Goal: Information Seeking & Learning: Learn about a topic

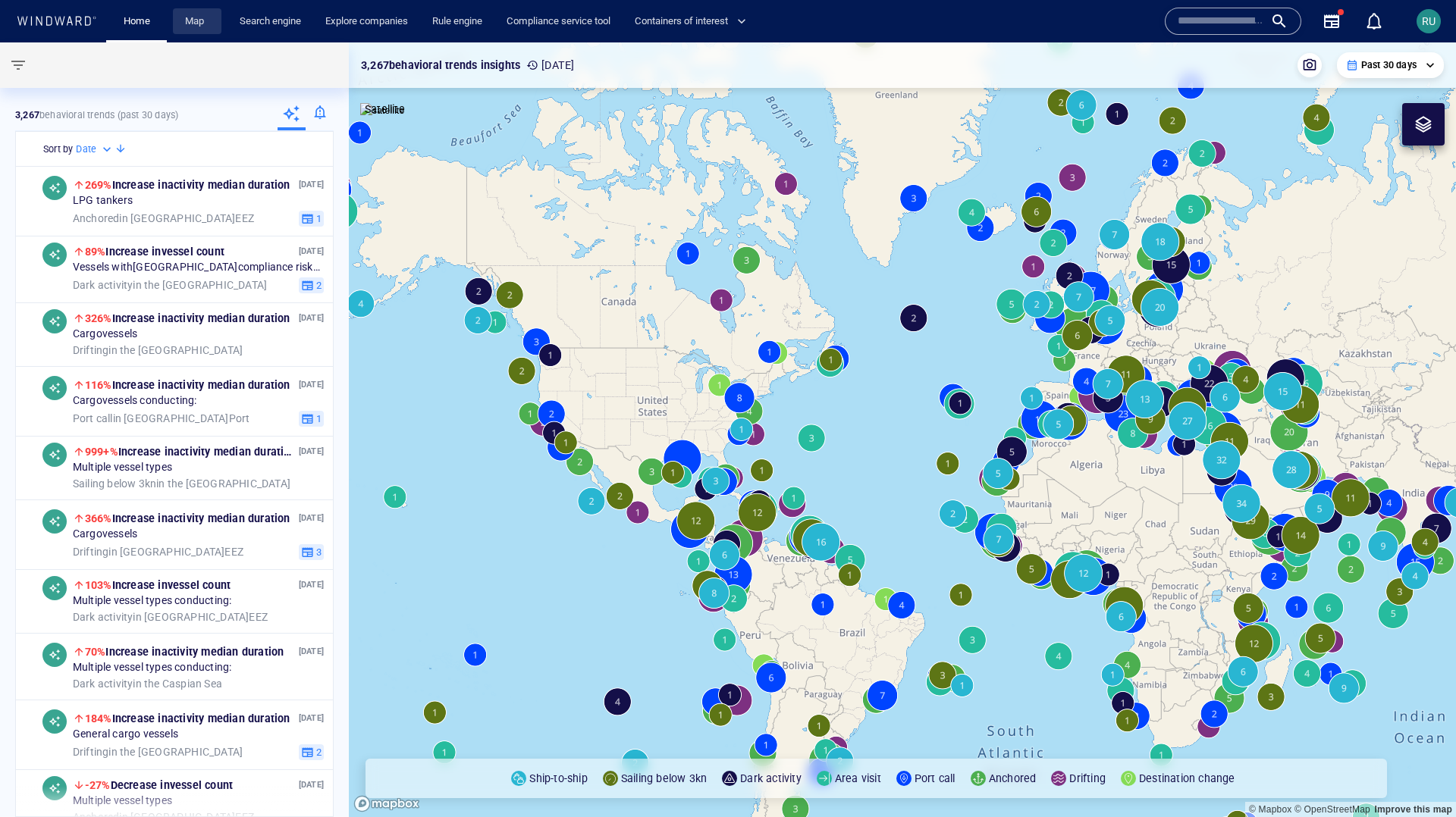
click at [188, 21] on link "Map" at bounding box center [196, 21] width 37 height 27
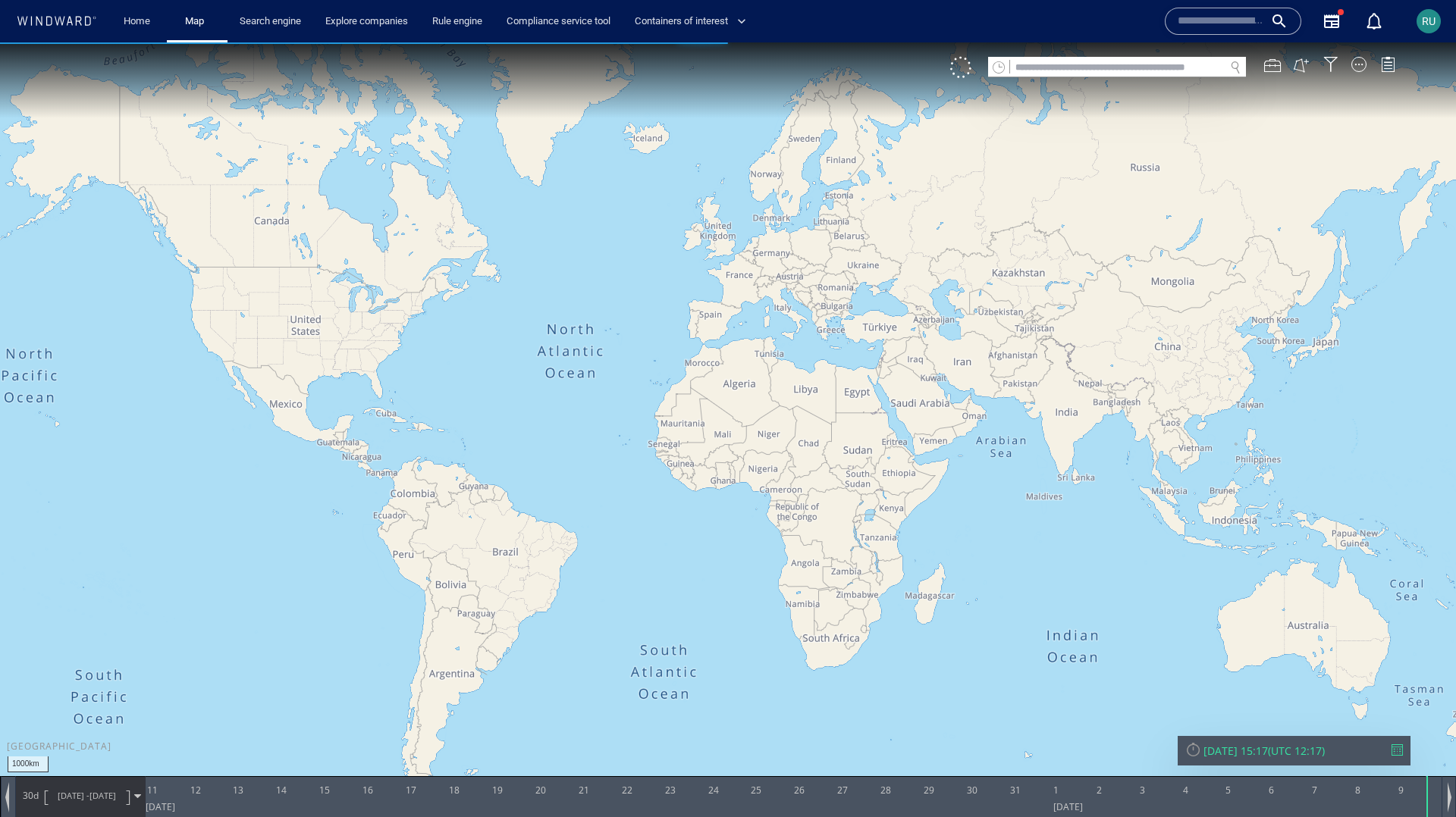
click at [1039, 69] on input "text" at bounding box center [1116, 67] width 214 height 21
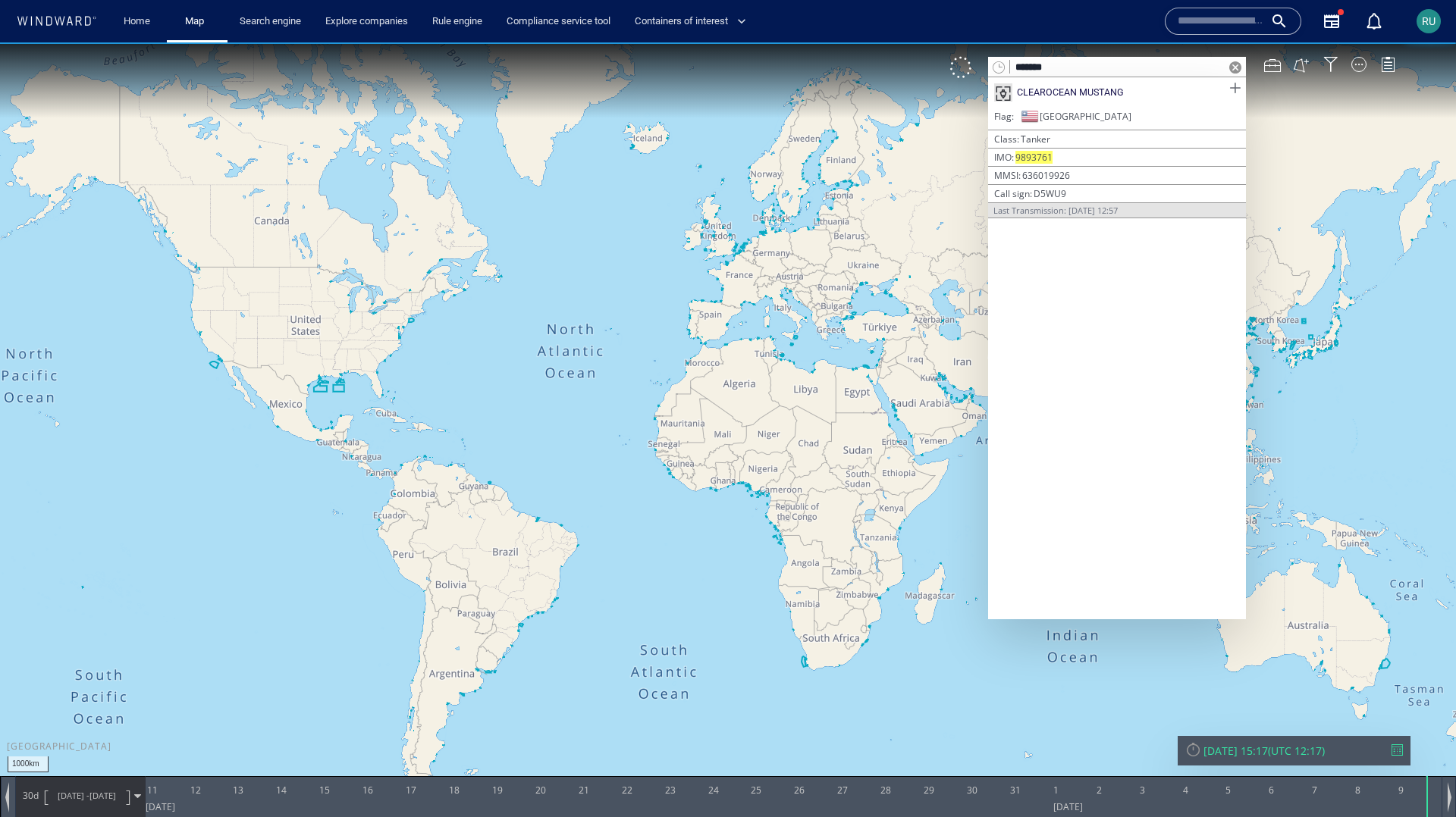
type input "*******"
click at [1234, 94] on span at bounding box center [1235, 88] width 19 height 19
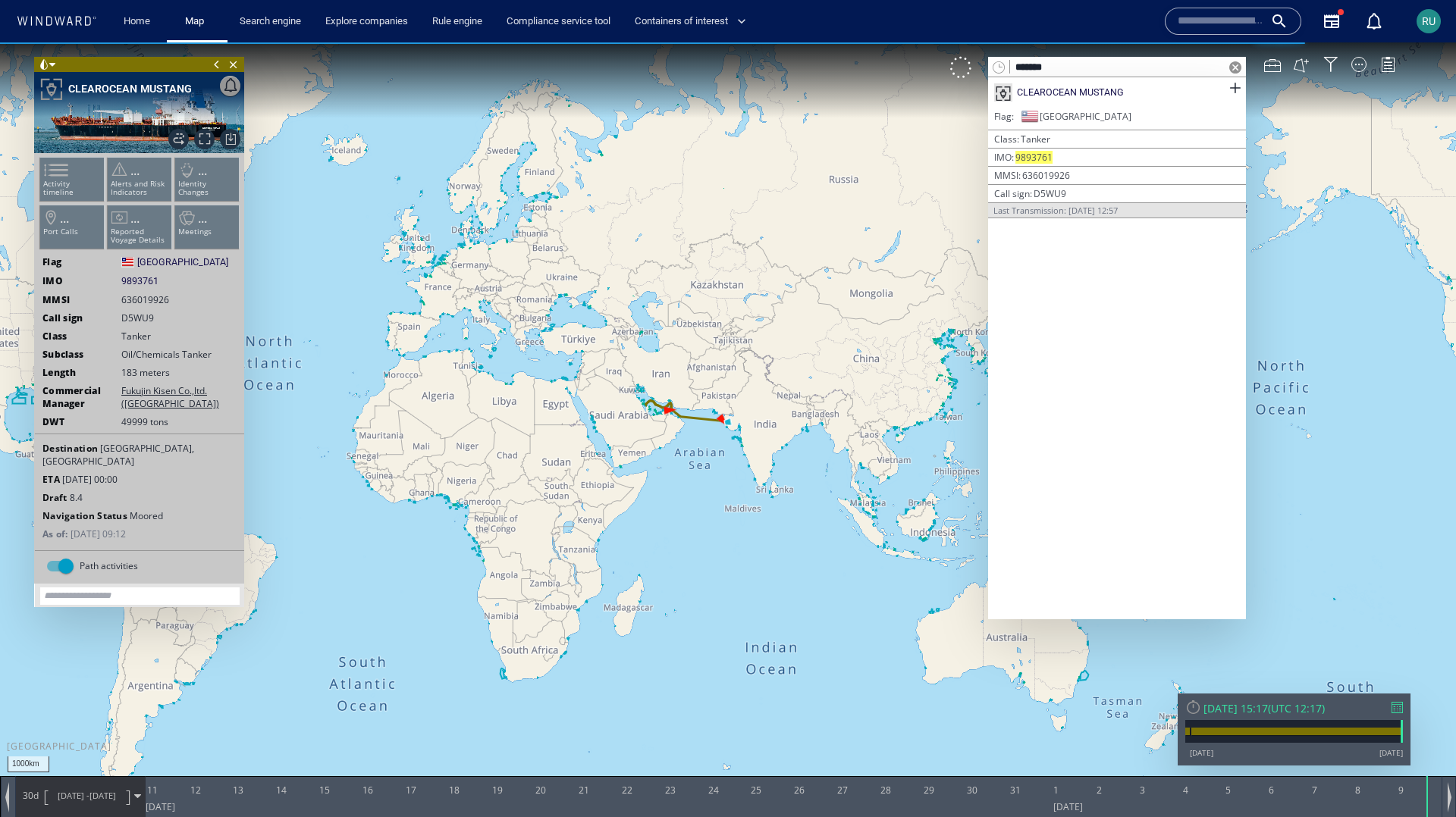
click at [63, 182] on ul "Activity timeline ... Alerts and Risk Indicators ... Identity Changes ... Port …" at bounding box center [139, 206] width 203 height 107
click at [58, 179] on span at bounding box center [46, 170] width 23 height 22
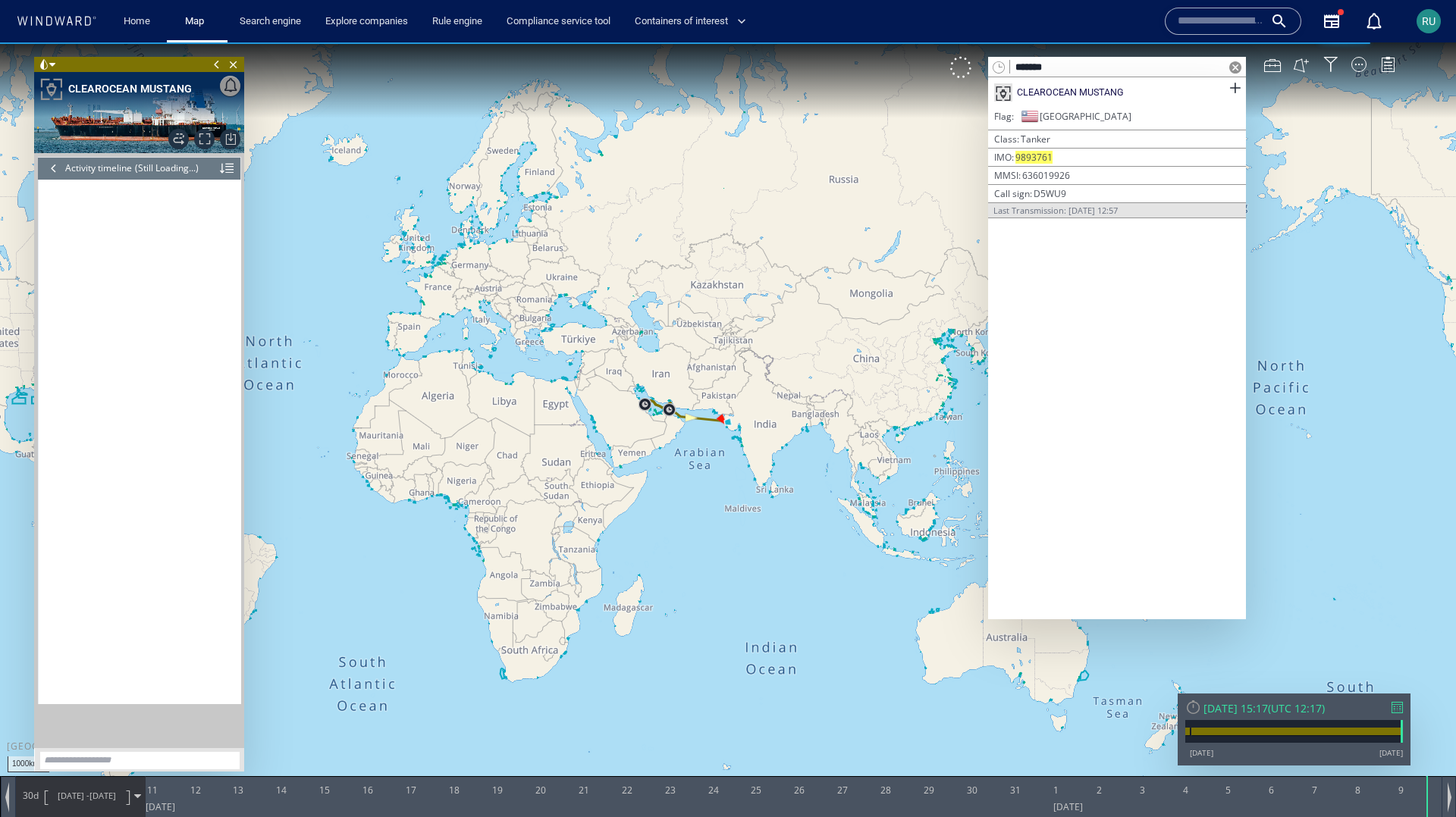
scroll to position [18573, 0]
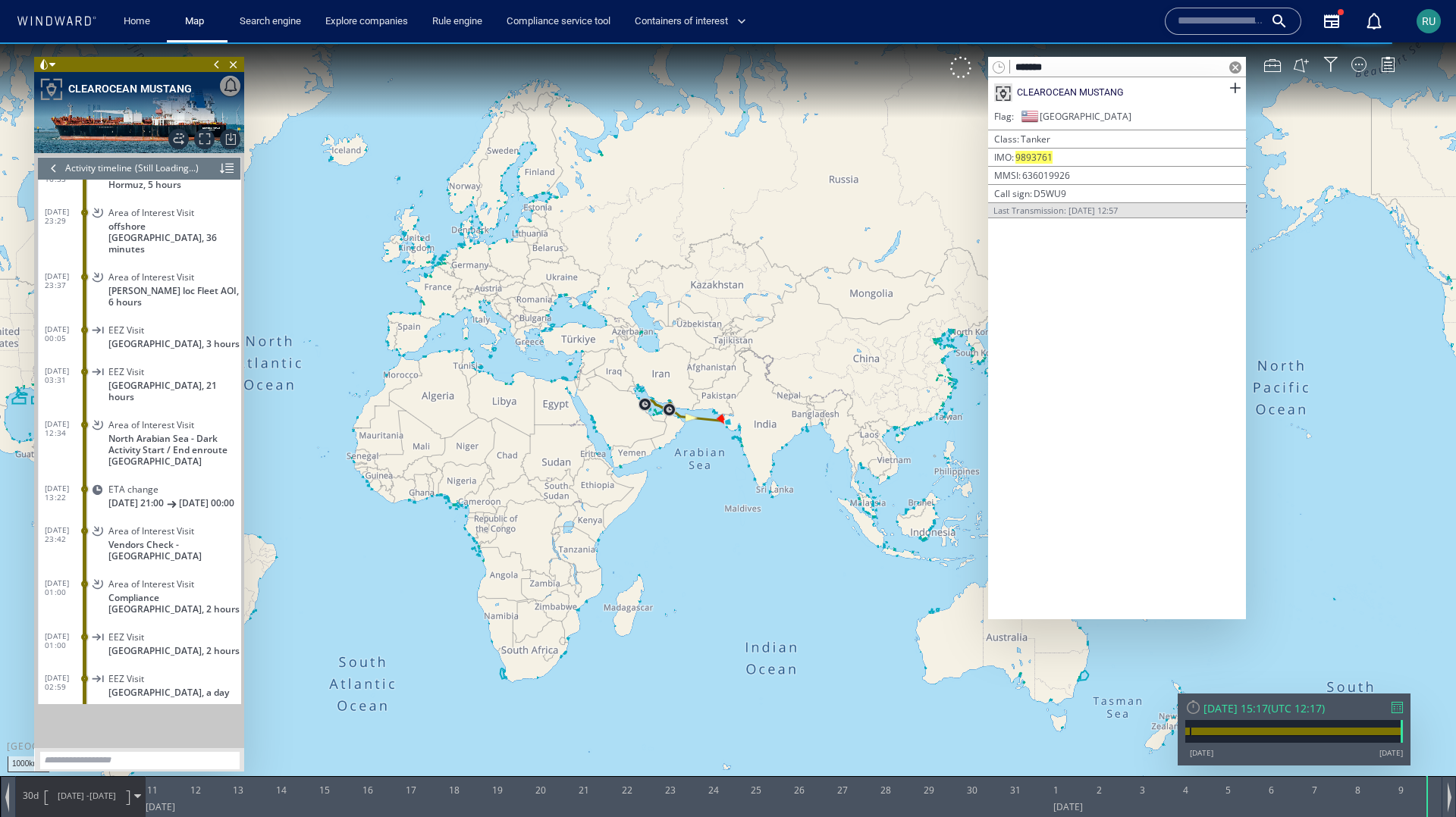
click at [49, 169] on div at bounding box center [53, 168] width 17 height 23
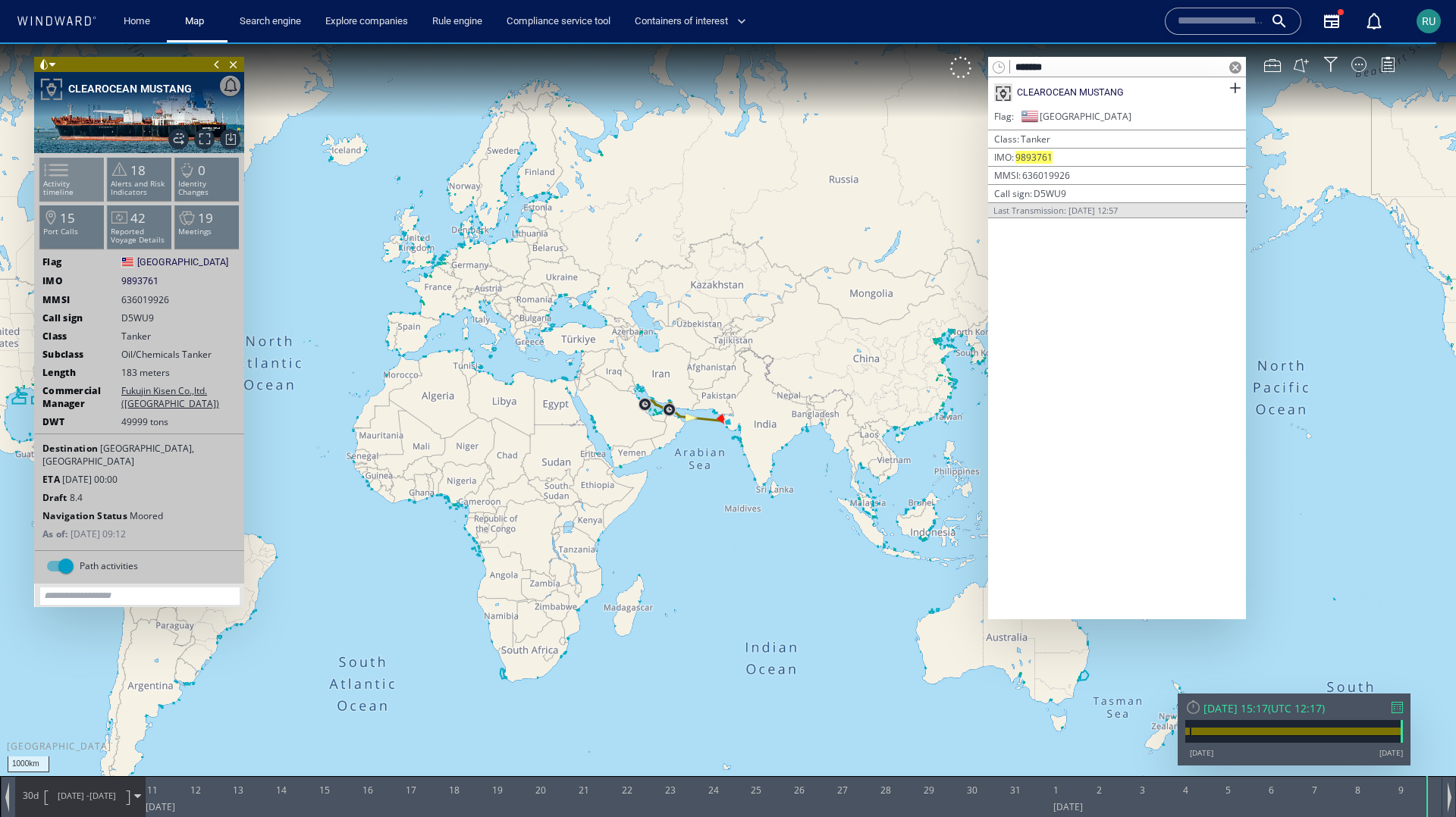
click at [80, 175] on li "Activity timeline" at bounding box center [72, 179] width 64 height 44
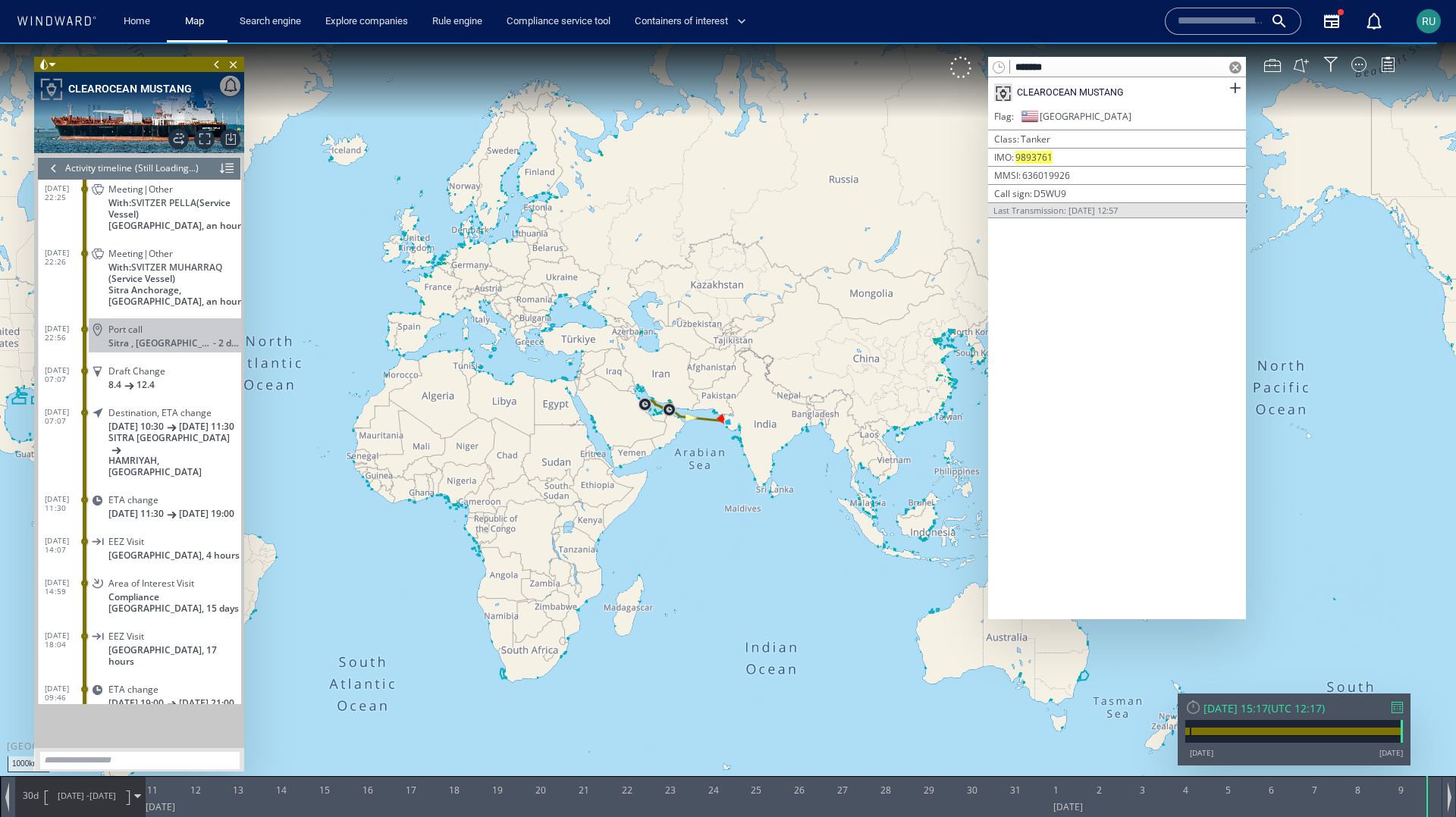
scroll to position [17655, 0]
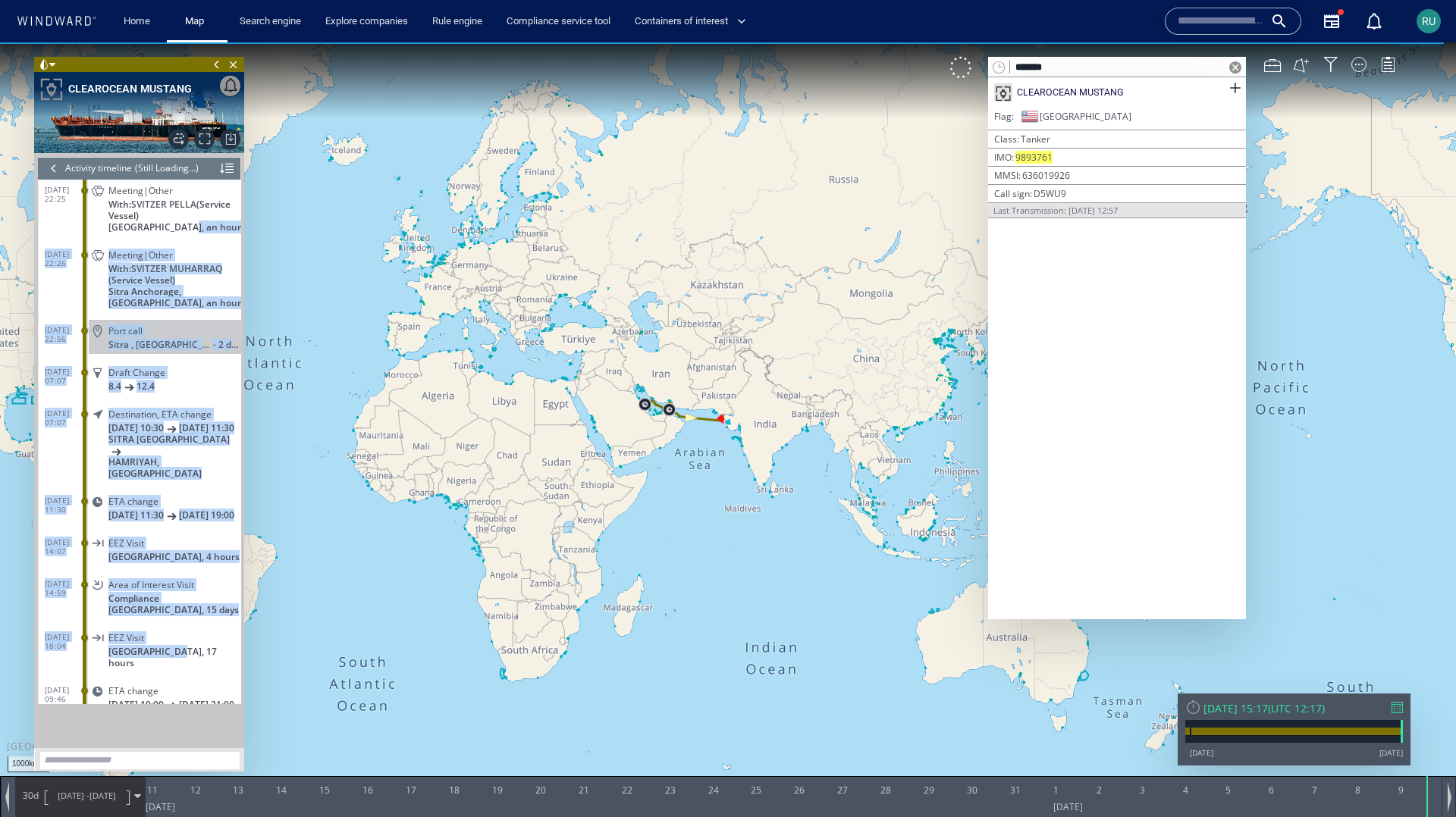
drag, startPoint x: 234, startPoint y: 661, endPoint x: 219, endPoint y: 258, distance: 403.3
click at [221, 248] on div "[DATE] 04:42 EEZ Visit [GEOGRAPHIC_DATA], 3 days [DATE] 05:26 First visit Enter…" at bounding box center [139, 519] width 202 height 963
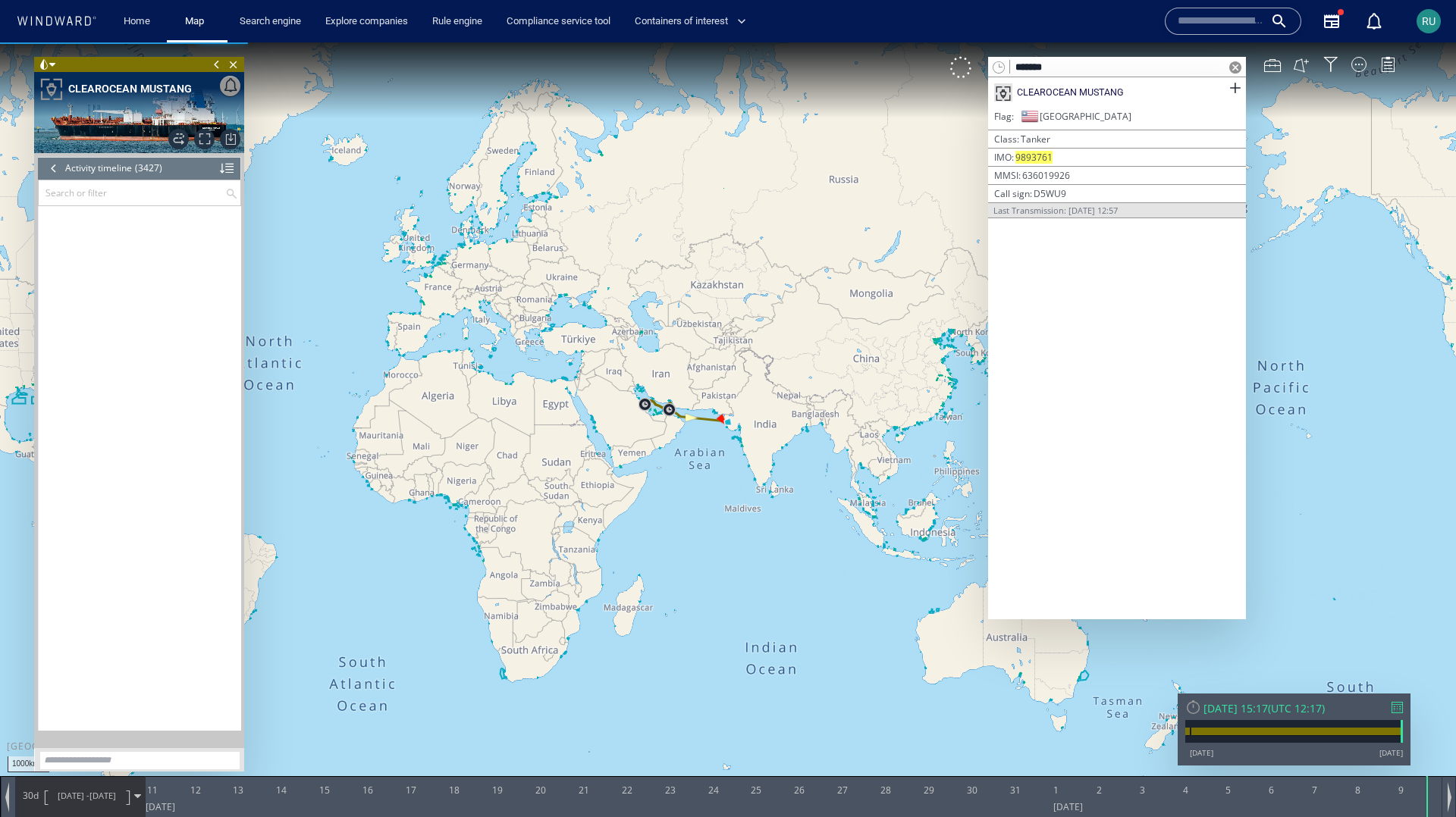
scroll to position [4803, 0]
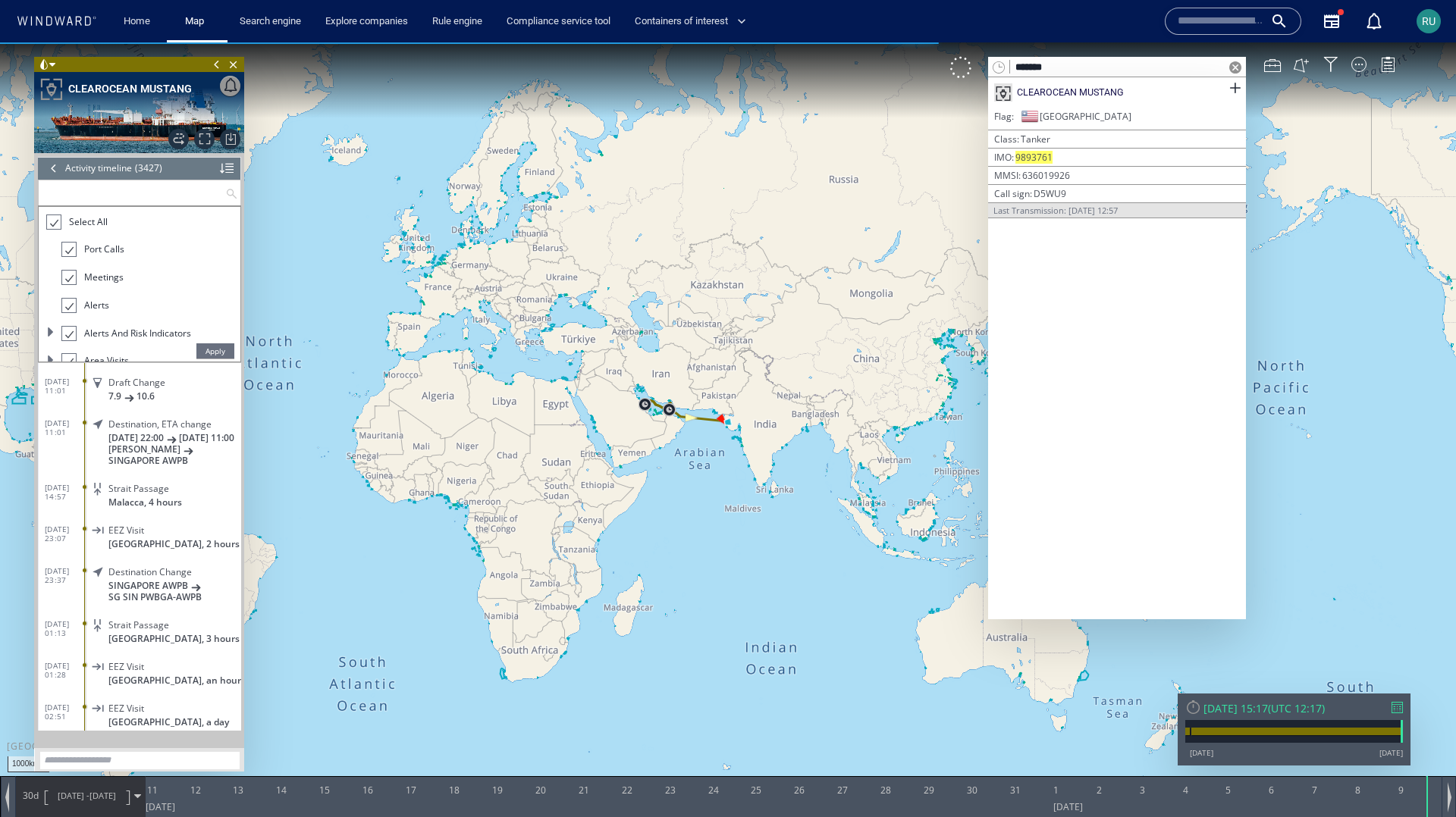
click at [118, 190] on input "text" at bounding box center [131, 192] width 187 height 25
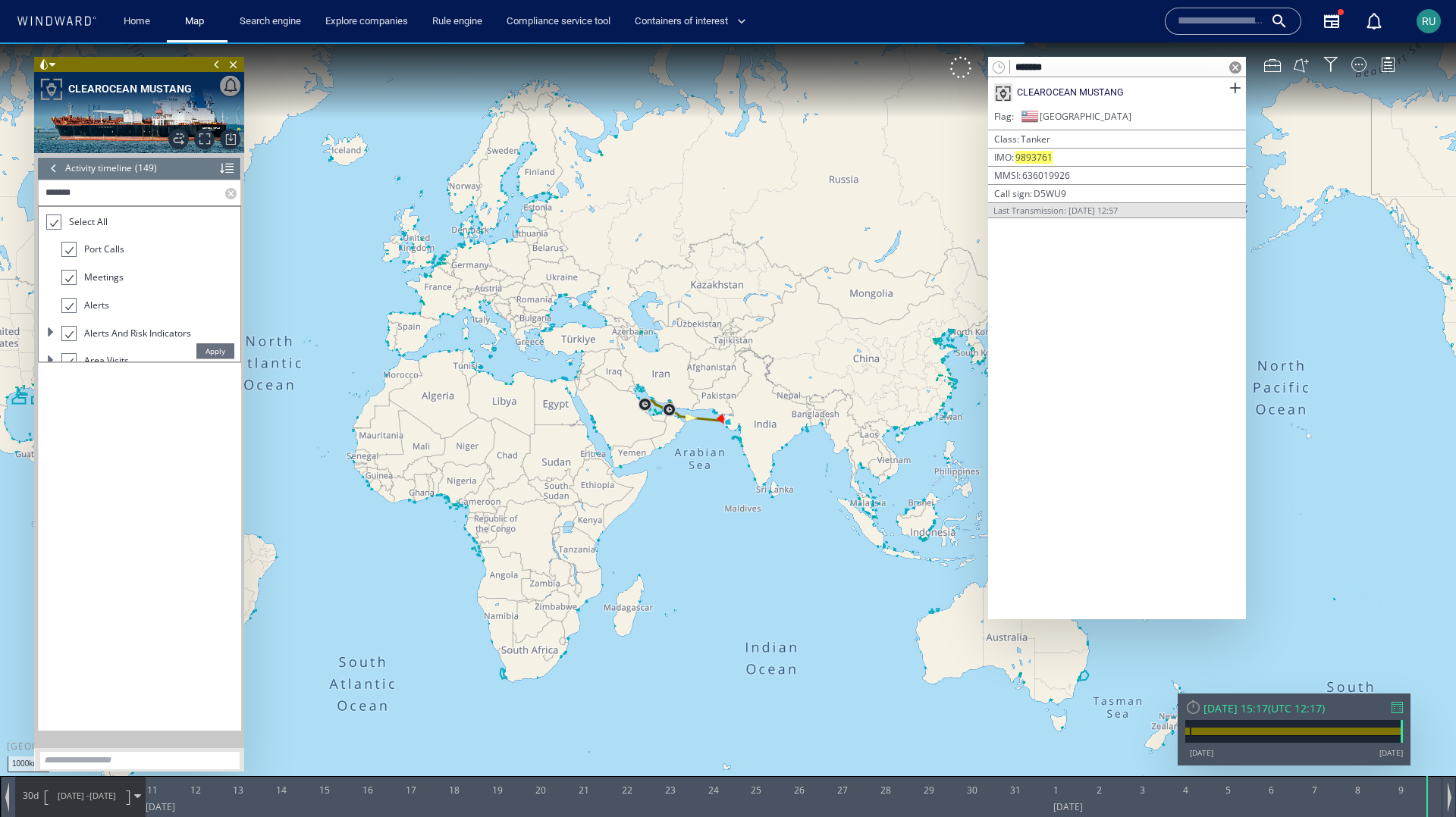
scroll to position [5845, 0]
click at [215, 353] on span "Apply" at bounding box center [215, 350] width 38 height 15
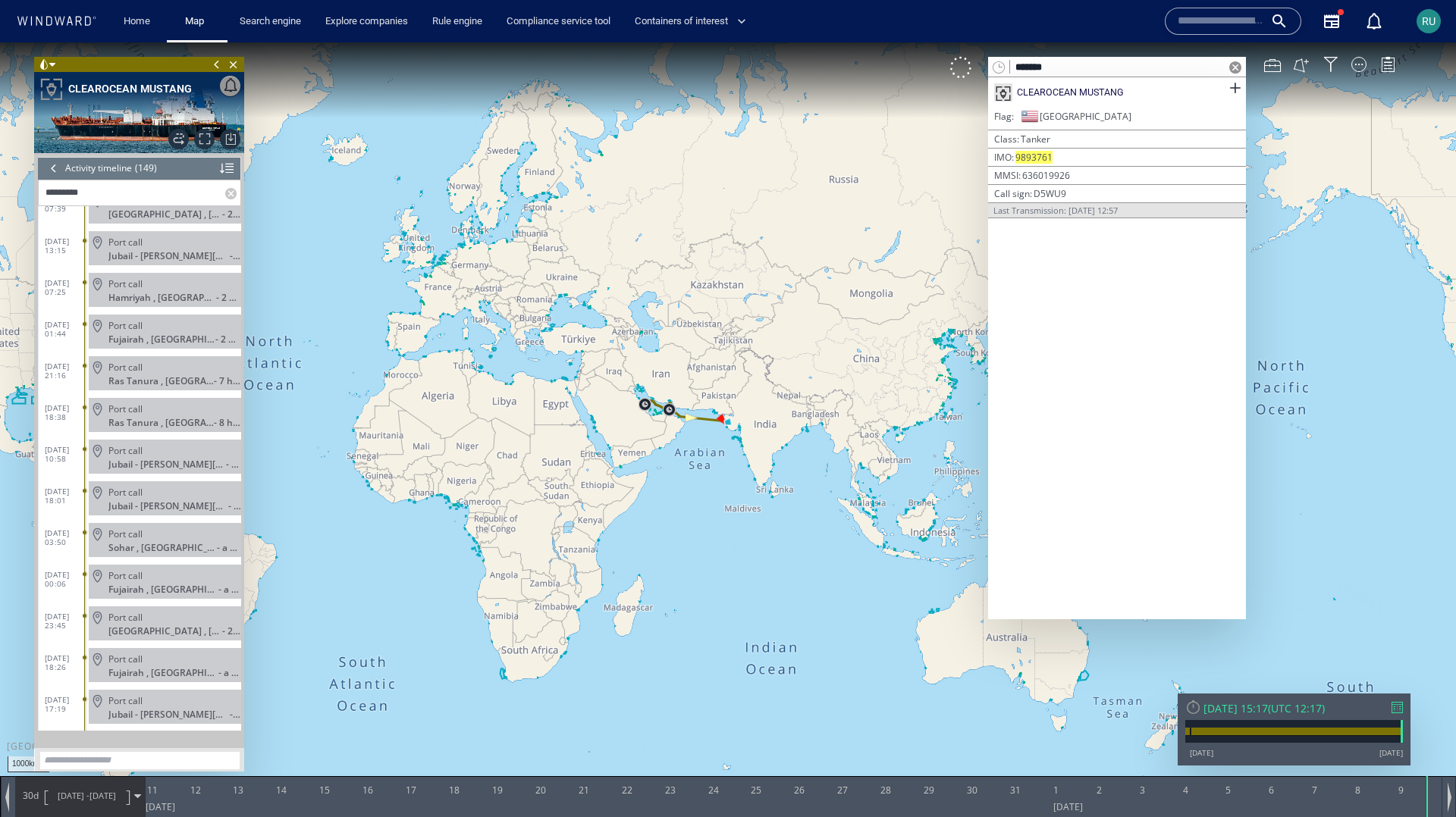
scroll to position [5524, 0]
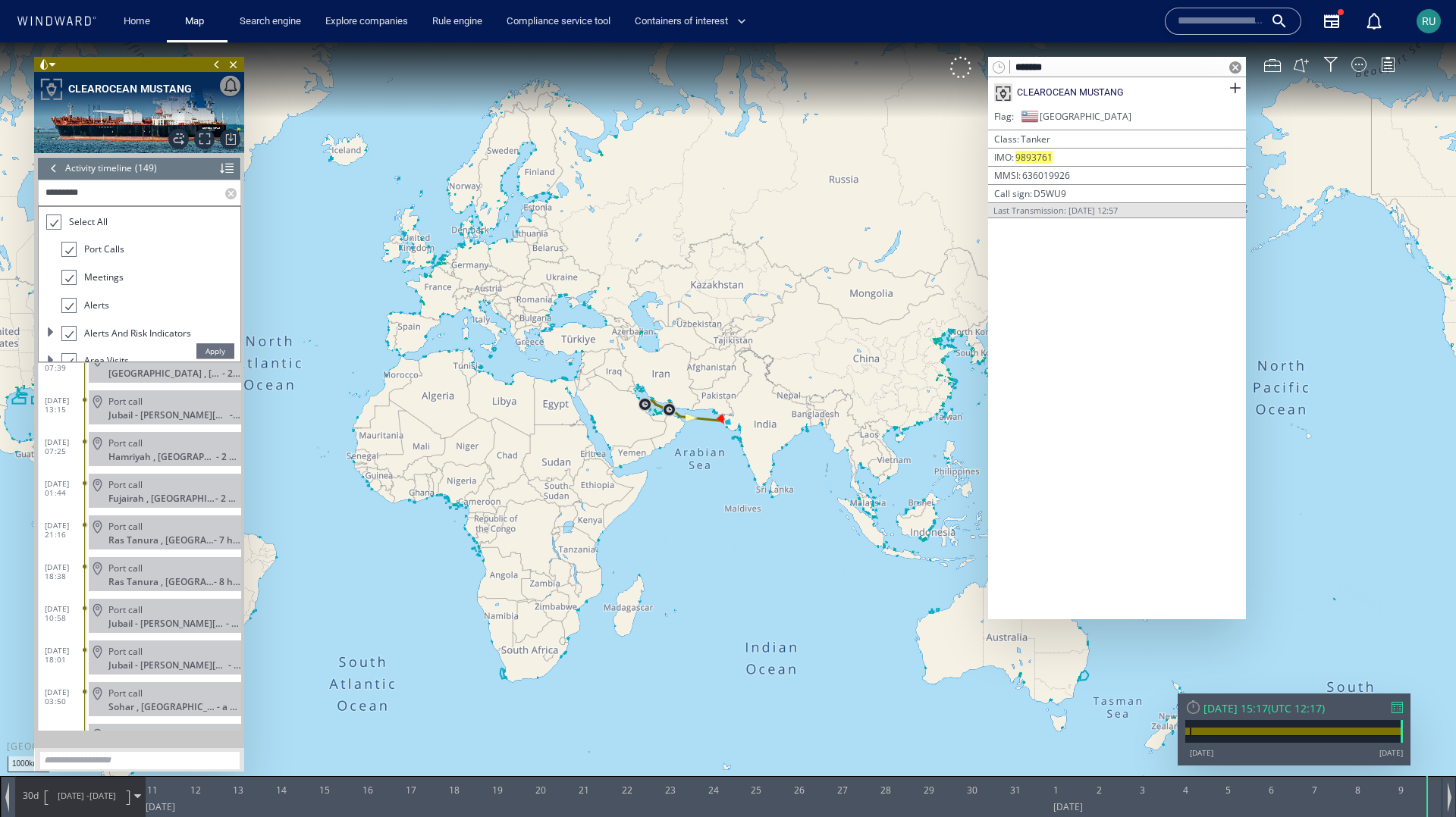
click at [107, 195] on input "*********" at bounding box center [131, 192] width 187 height 25
drag, startPoint x: 106, startPoint y: 195, endPoint x: 13, endPoint y: 194, distance: 93.0
click at [13, 42] on div "1000km © Mapbox © OpenStreetMap Improve this map 0 0 [DATE] 11 12 13 14 15 16 1…" at bounding box center [728, 42] width 1456 height 0
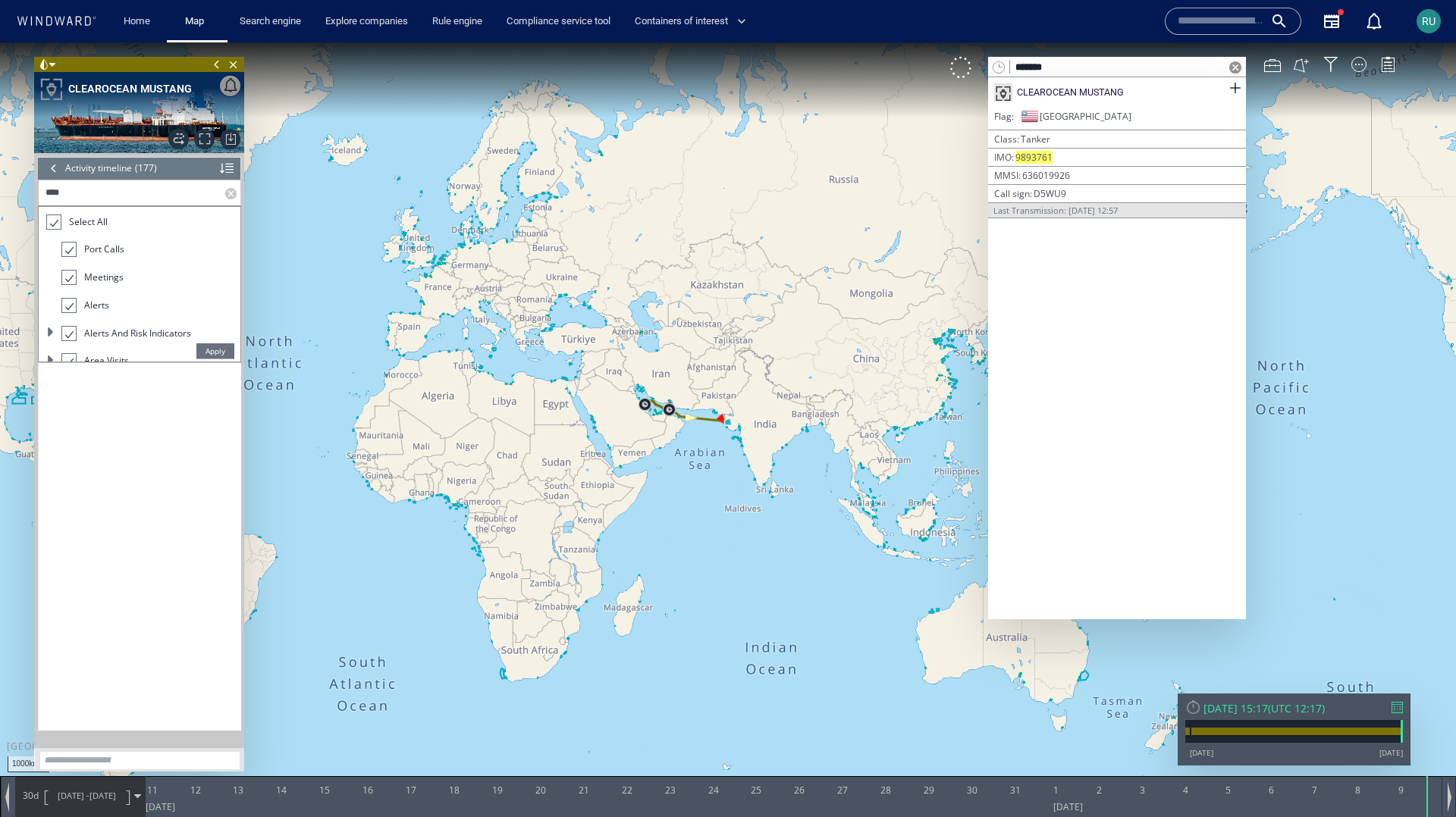
scroll to position [7013, 0]
click at [211, 353] on span "Apply" at bounding box center [215, 350] width 38 height 15
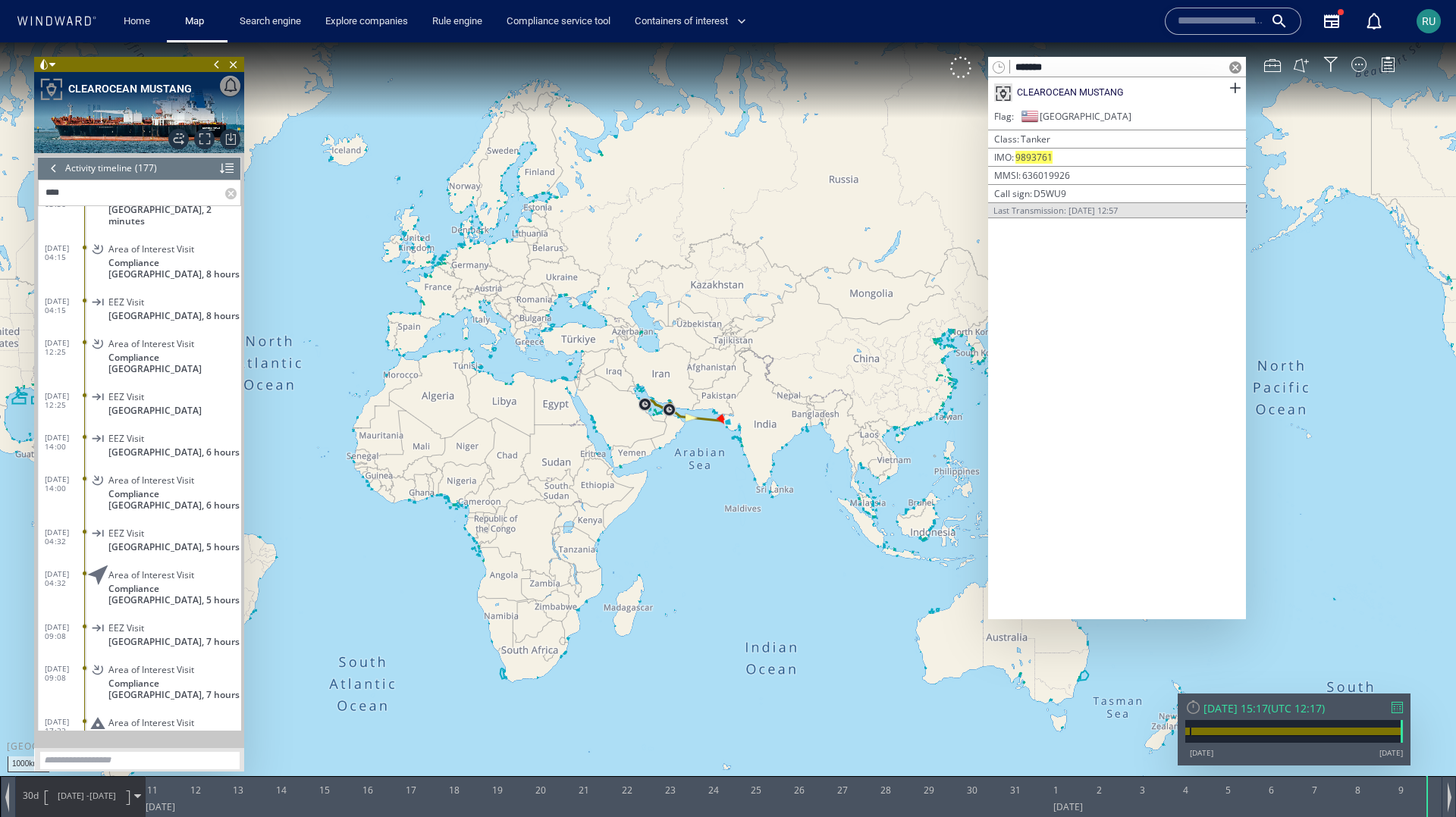
scroll to position [3754, 0]
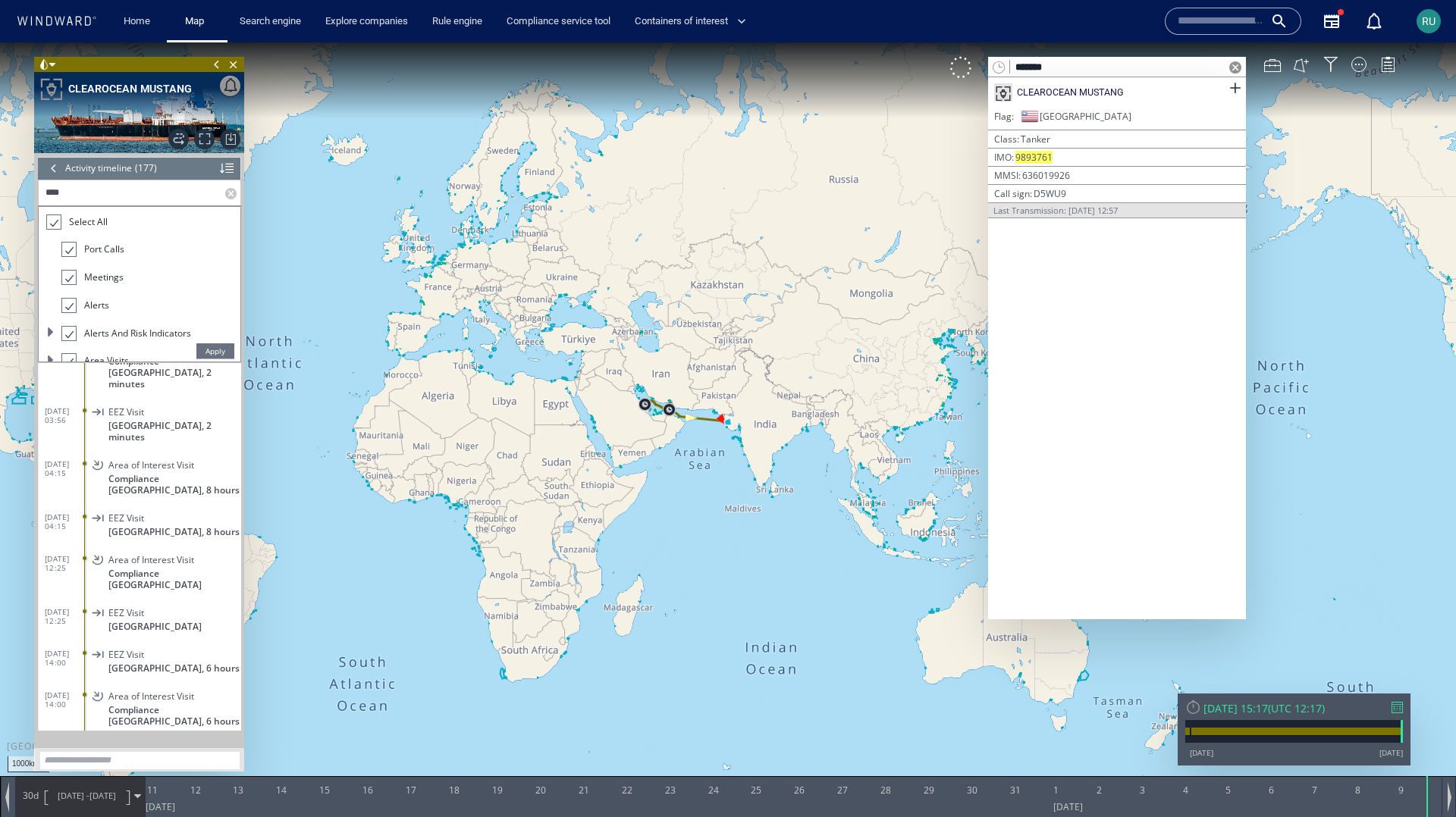
click at [42, 195] on input "****" at bounding box center [131, 192] width 187 height 25
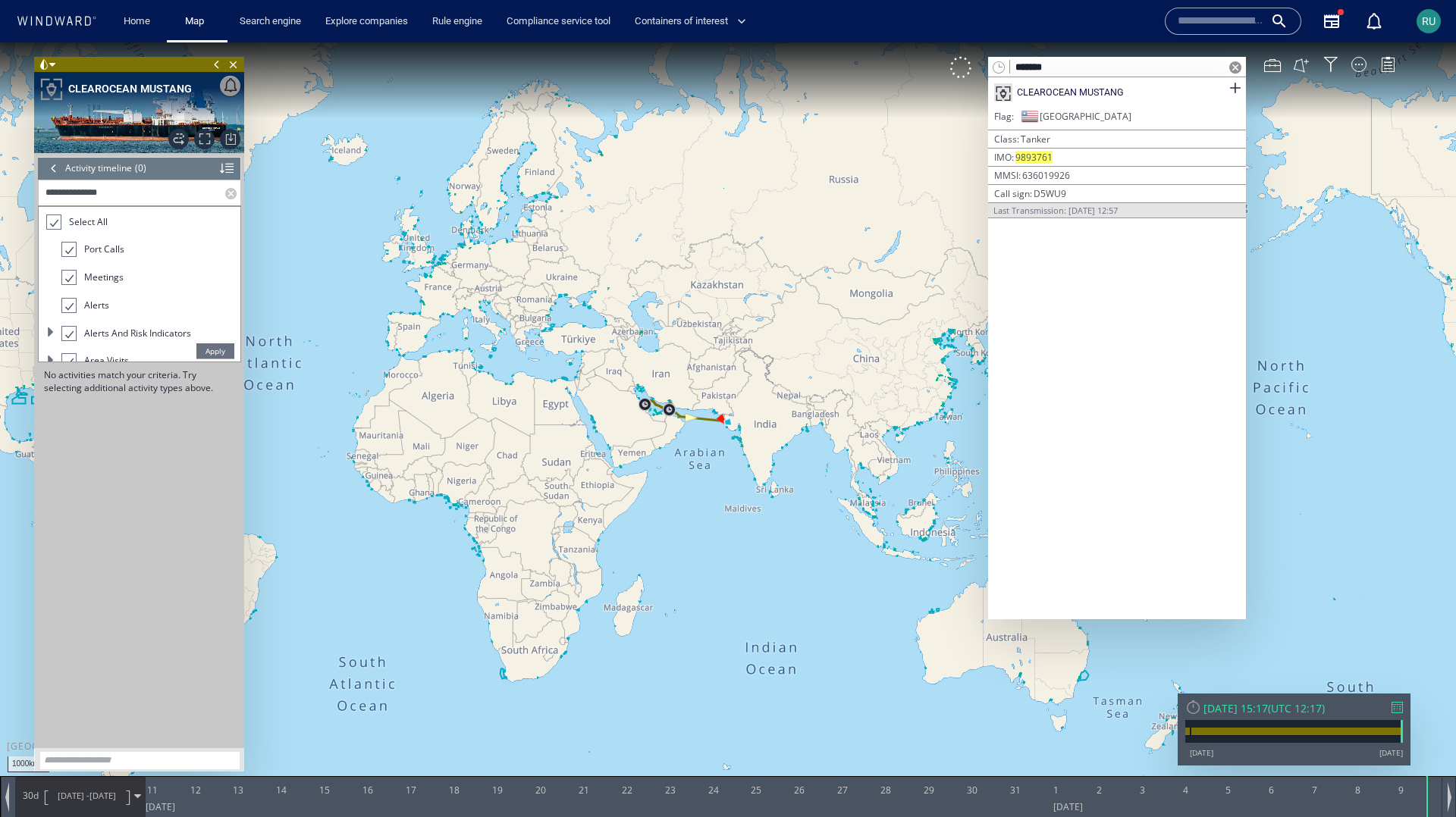
click at [211, 354] on span "Apply" at bounding box center [215, 350] width 38 height 15
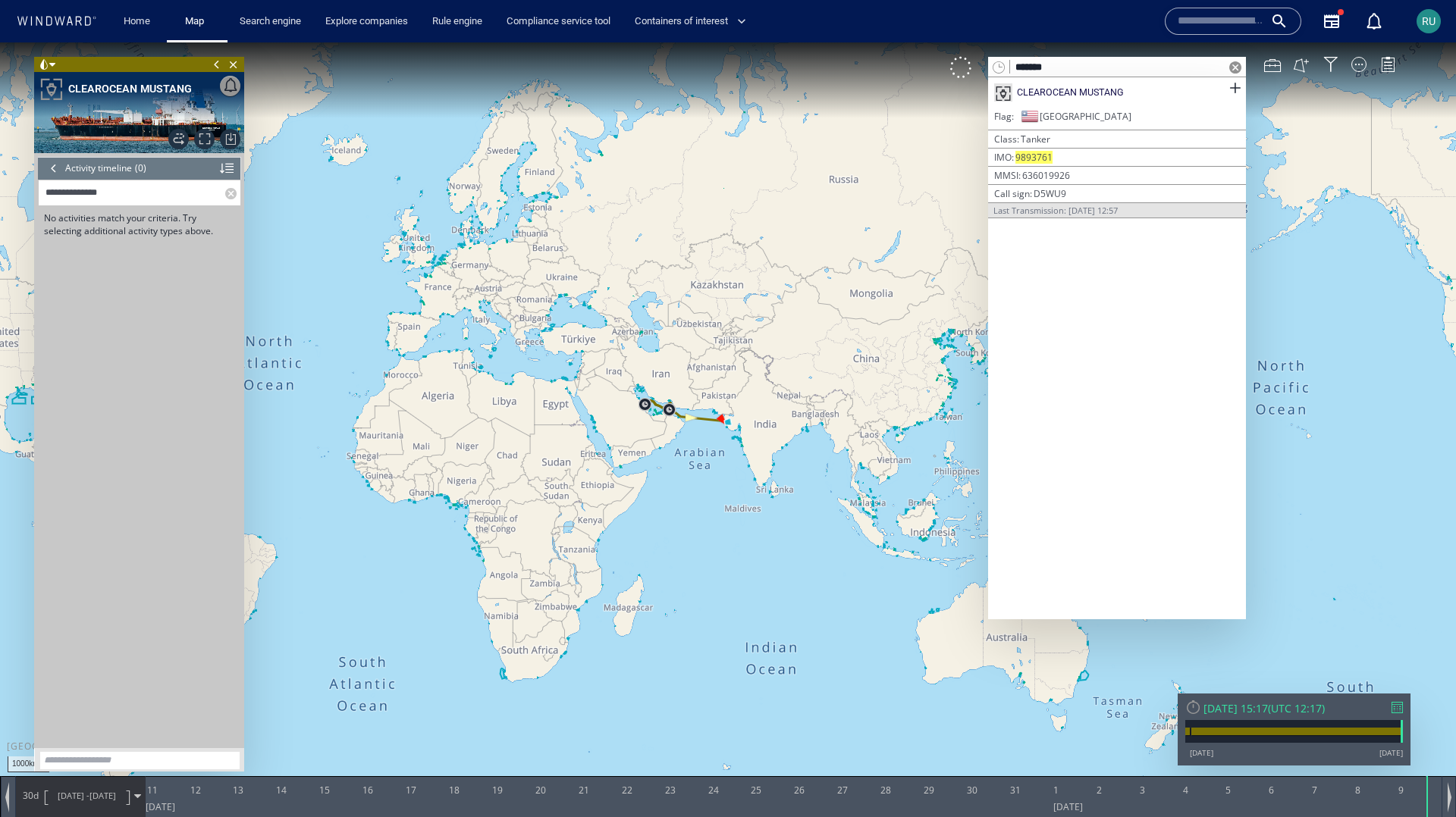
click at [84, 191] on input "**********" at bounding box center [131, 192] width 187 height 25
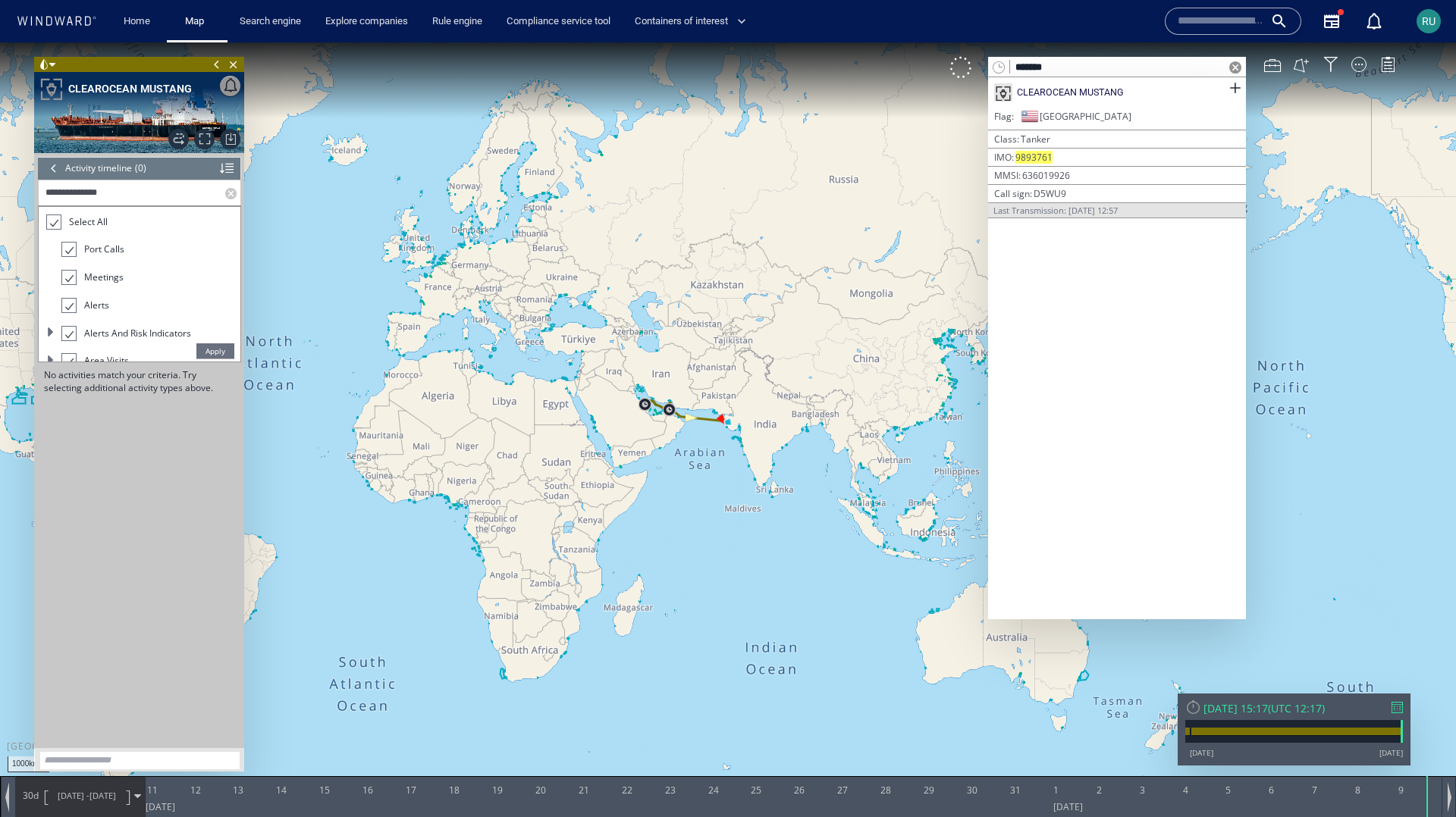
click at [231, 353] on span "Apply" at bounding box center [215, 350] width 38 height 15
drag, startPoint x: 82, startPoint y: 195, endPoint x: 8, endPoint y: 194, distance: 74.0
click at [8, 42] on div "1000km © Mapbox © OpenStreetMap Improve this map 0 0 [DATE] 11 12 13 14 15 16 1…" at bounding box center [728, 42] width 1456 height 0
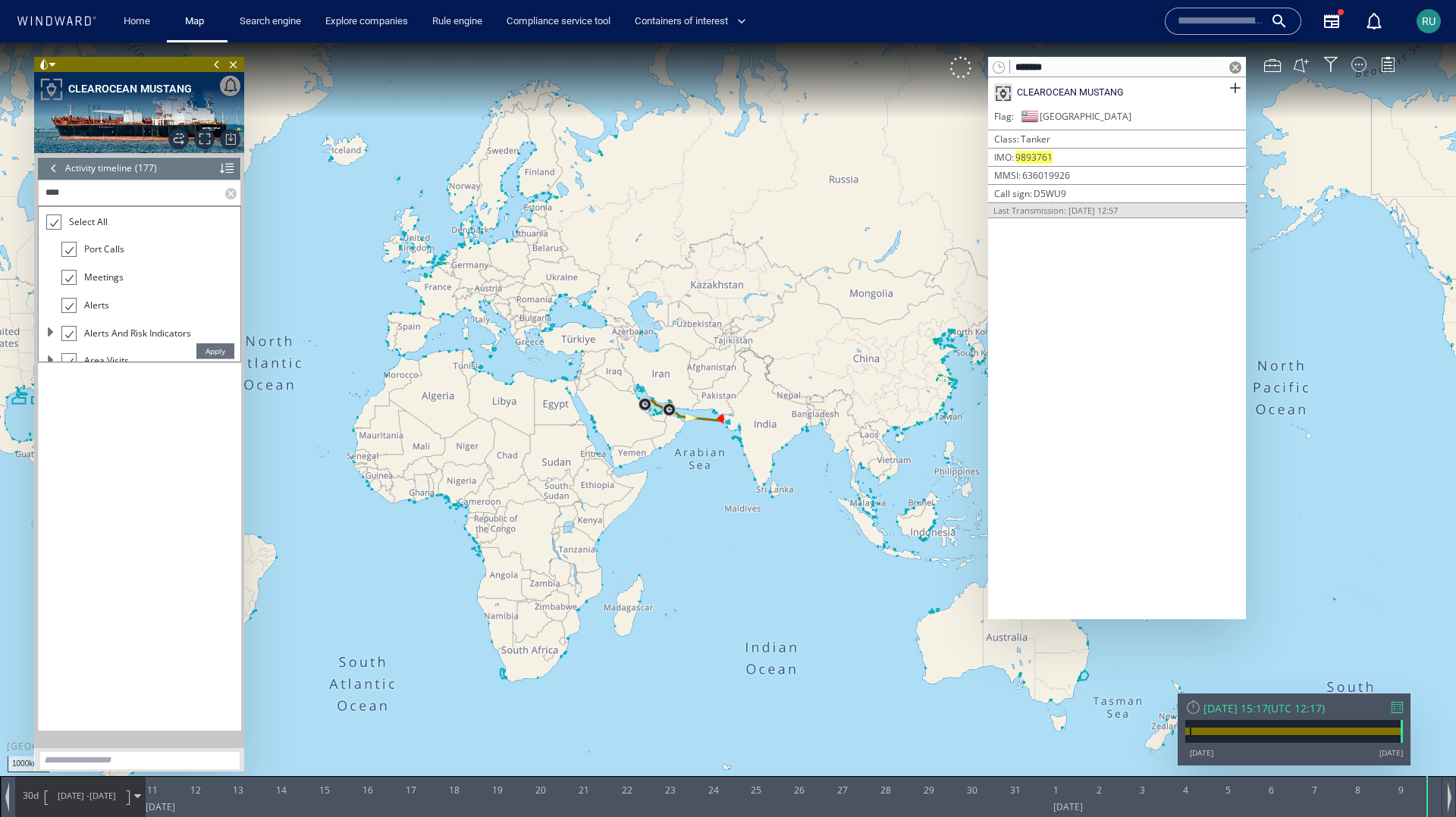
scroll to position [7013, 0]
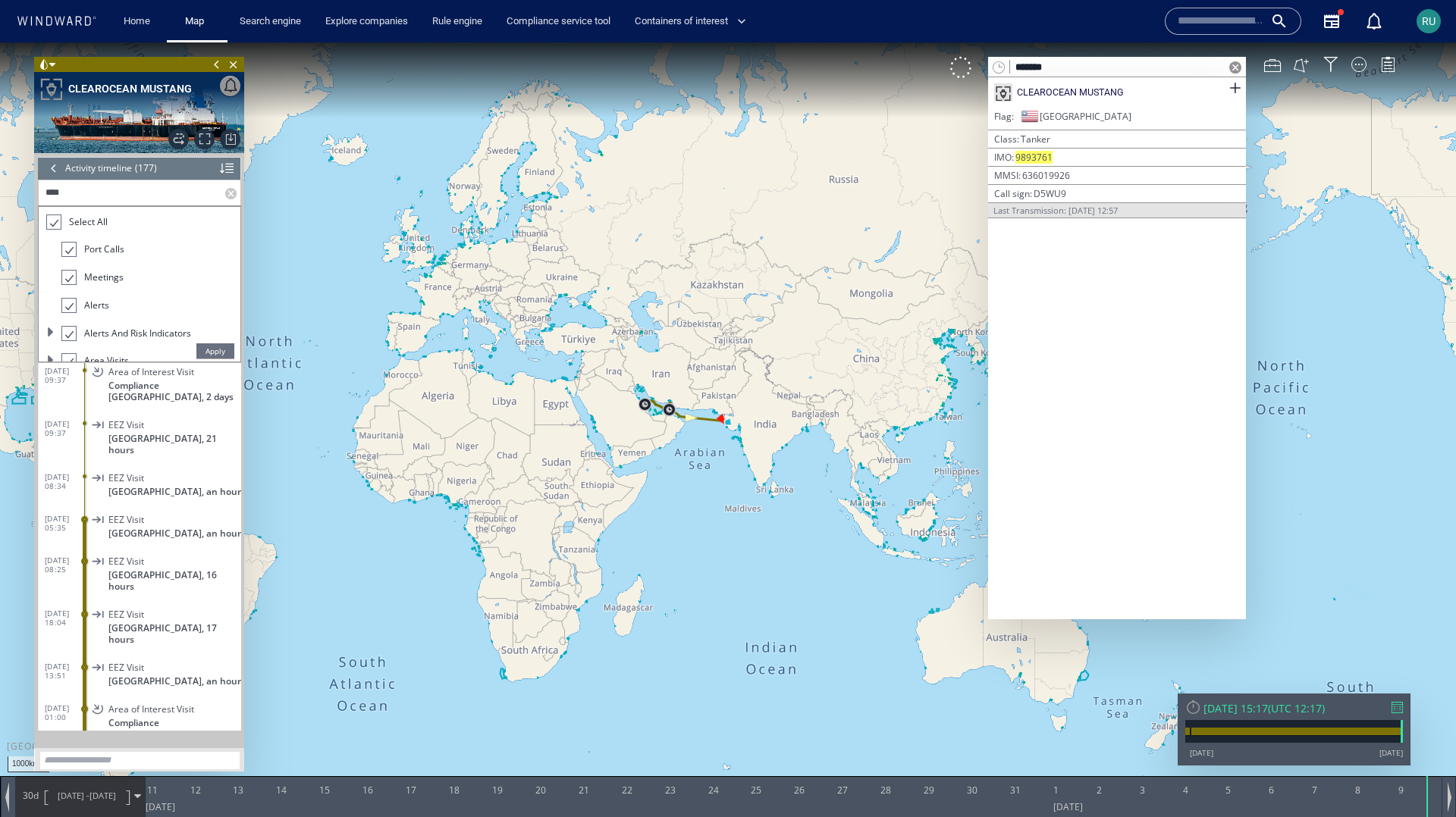
type input "****"
click at [208, 352] on span "Apply" at bounding box center [215, 350] width 38 height 15
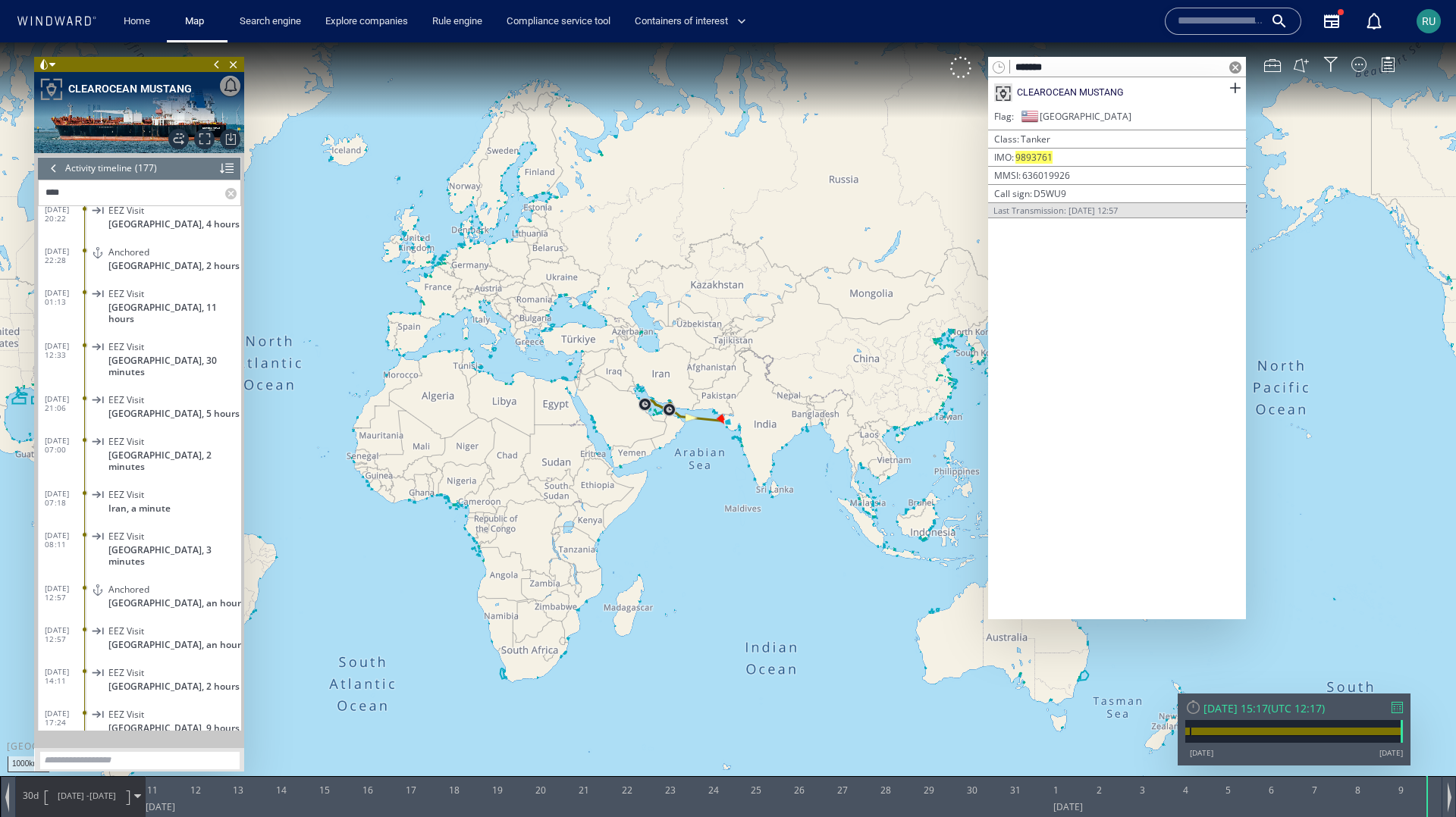
scroll to position [4486, 0]
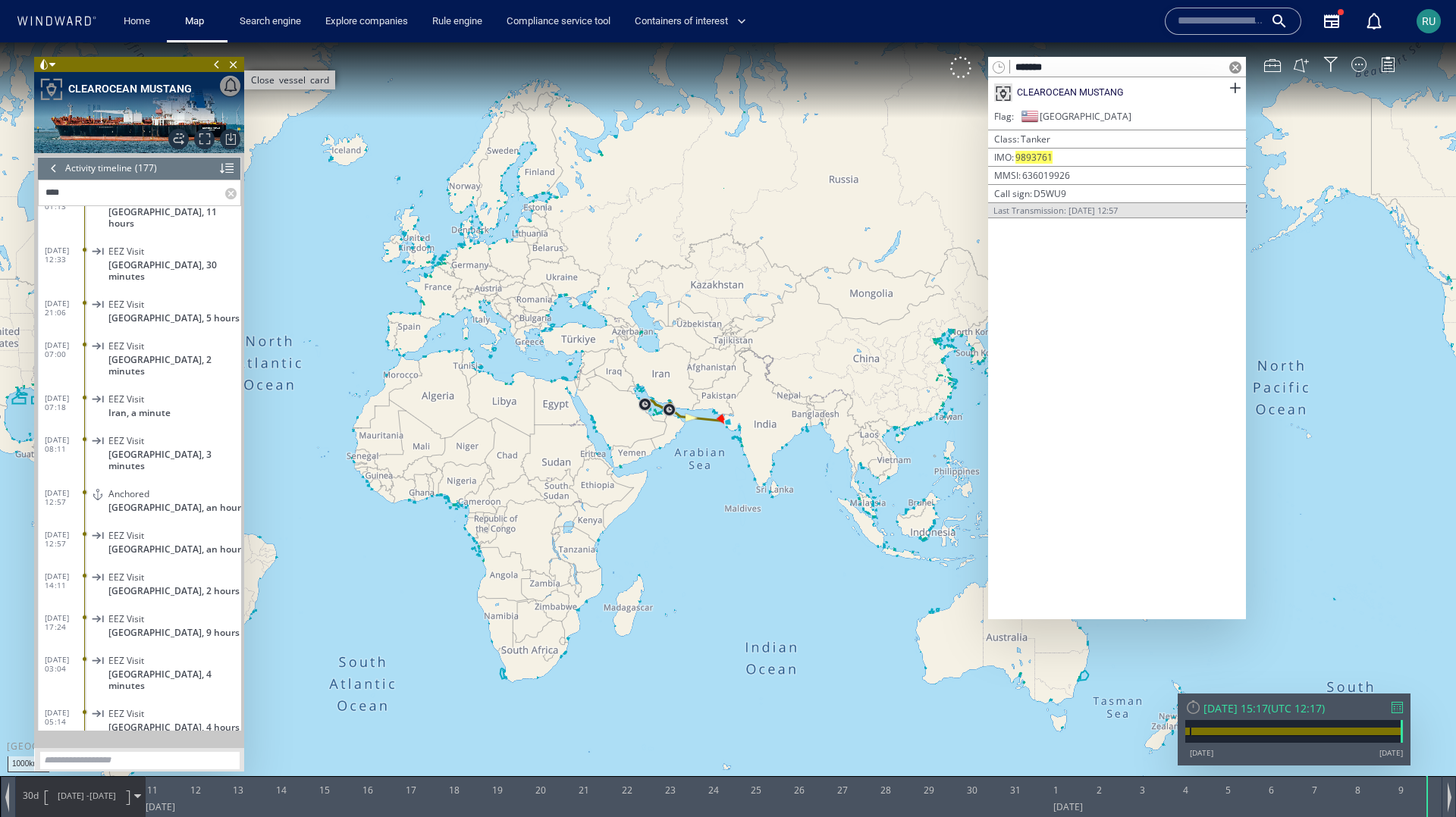
click at [234, 64] on span "Close vessel card" at bounding box center [233, 64] width 17 height 15
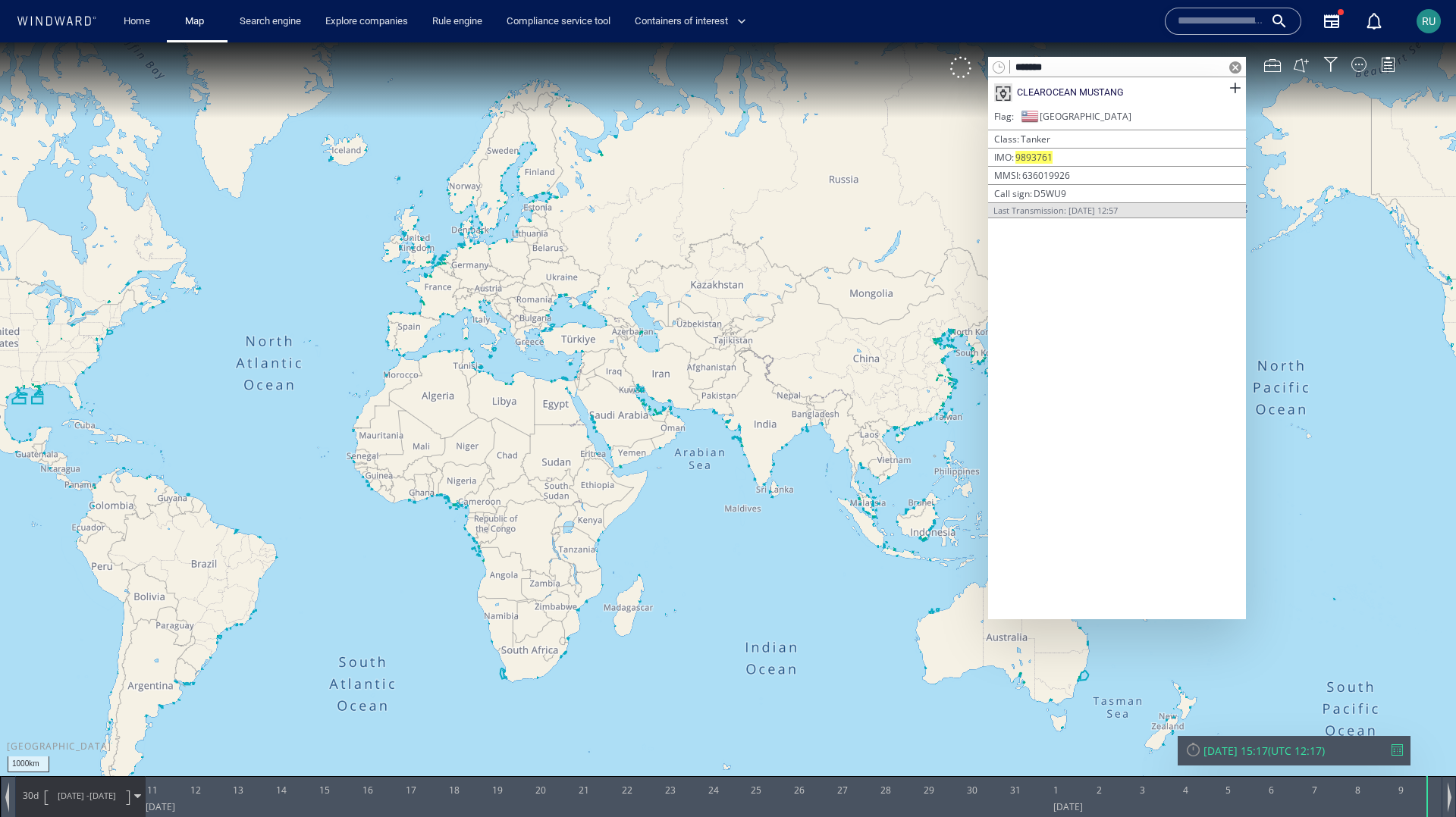
click at [1056, 63] on input "*******" at bounding box center [1116, 67] width 214 height 21
paste input "text"
type input "*******"
click at [1239, 90] on span at bounding box center [1235, 88] width 19 height 19
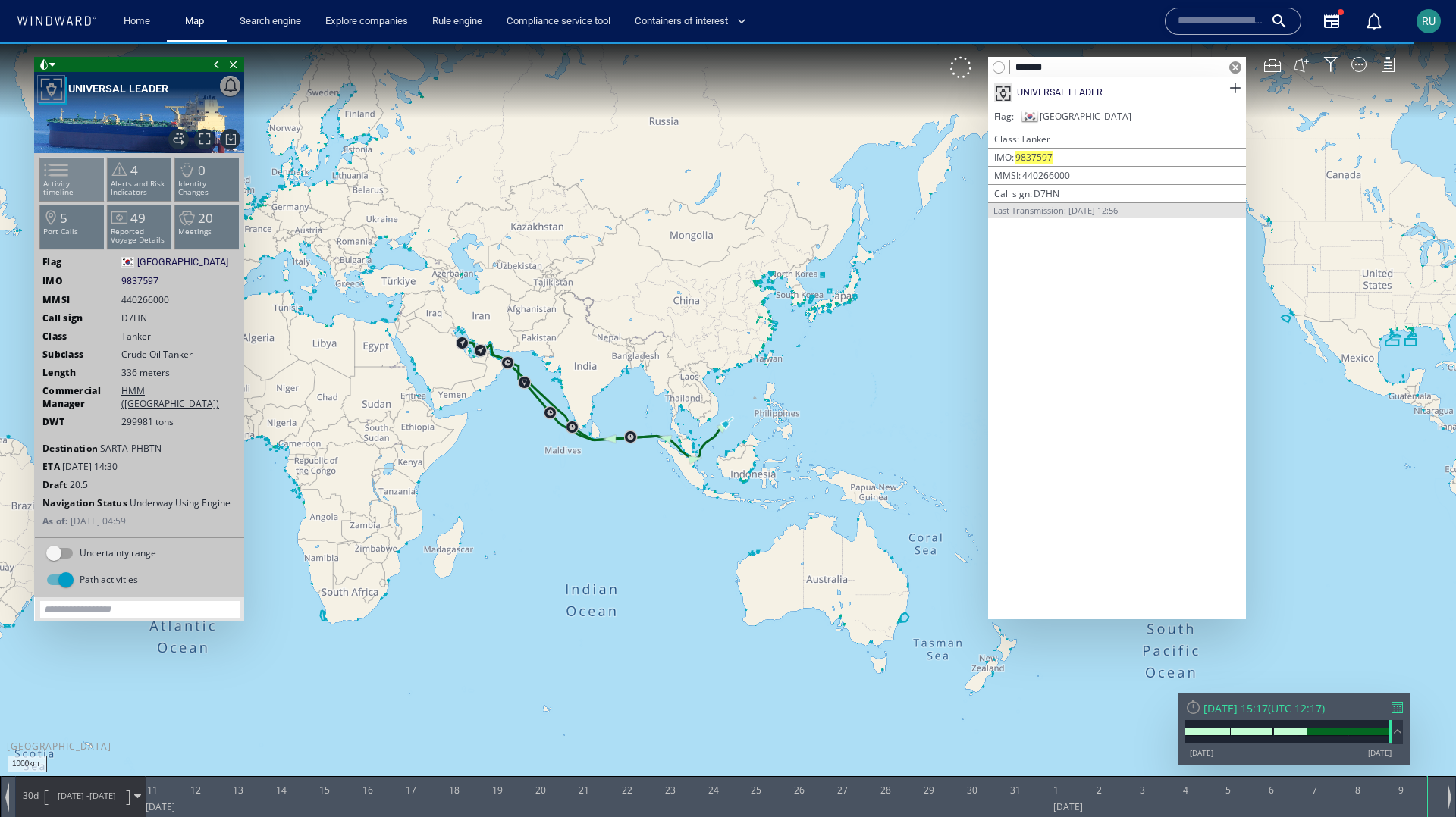
click at [53, 172] on span at bounding box center [46, 170] width 23 height 22
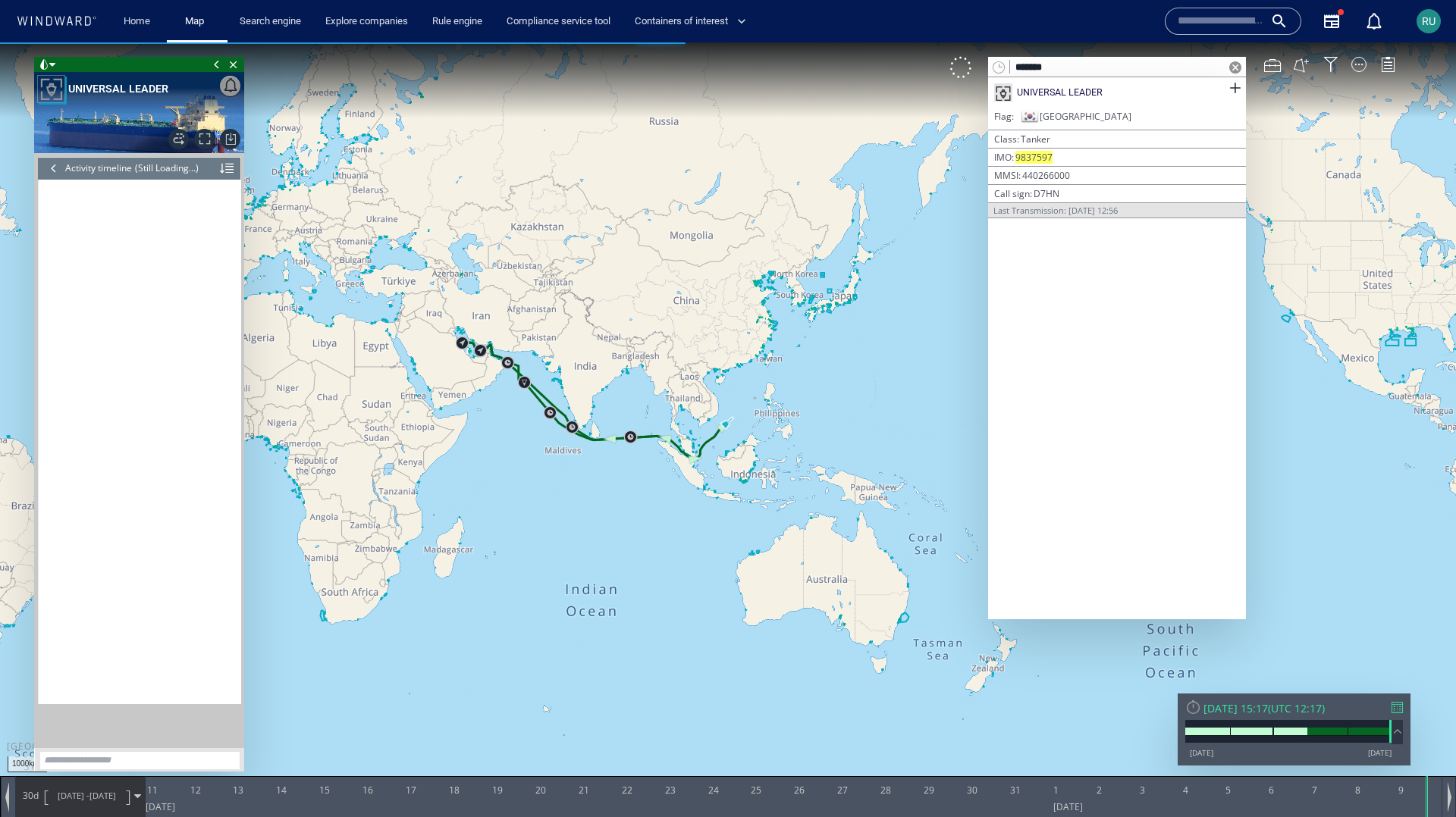
scroll to position [11318, 0]
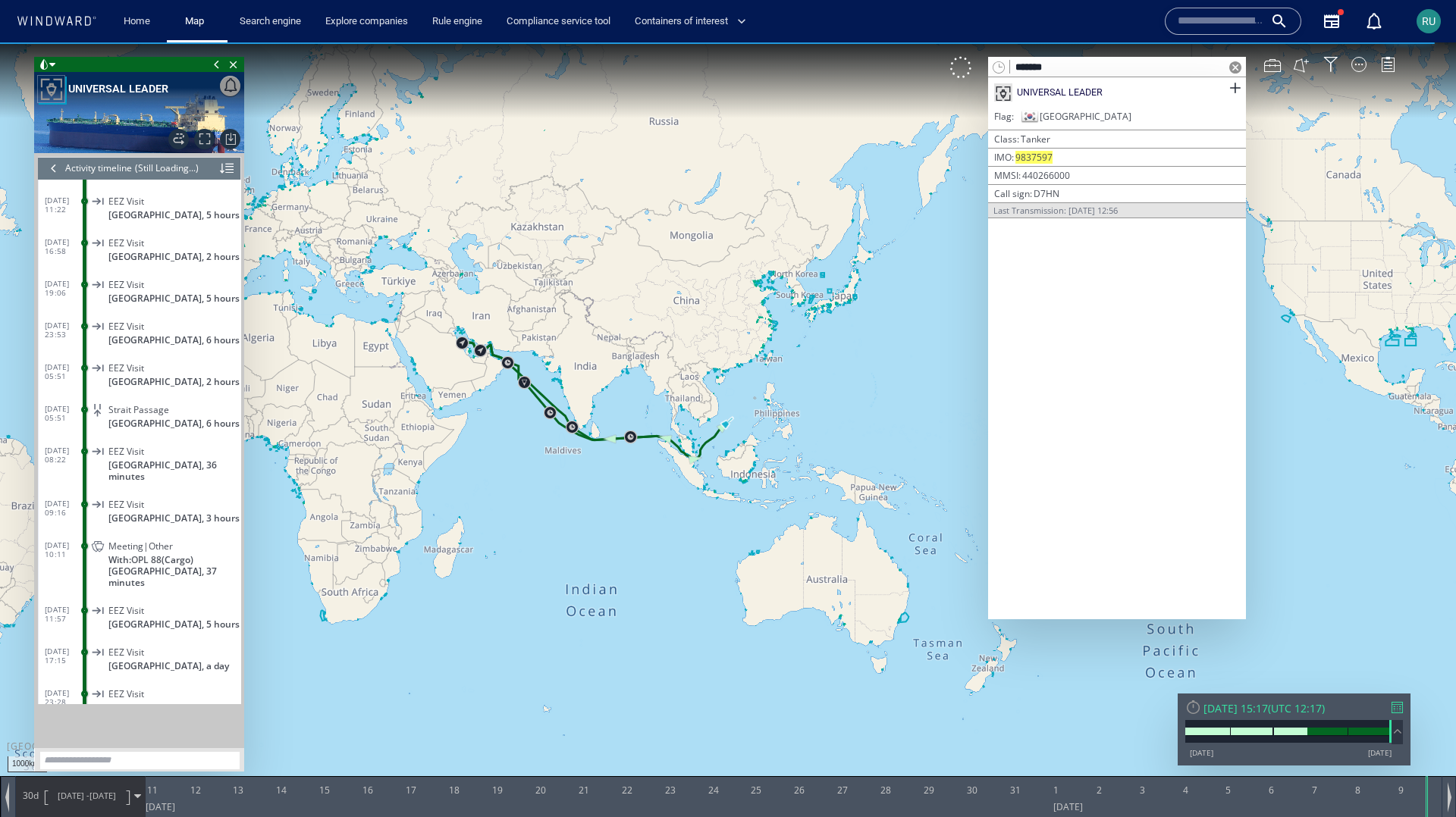
click at [51, 166] on div at bounding box center [53, 168] width 17 height 23
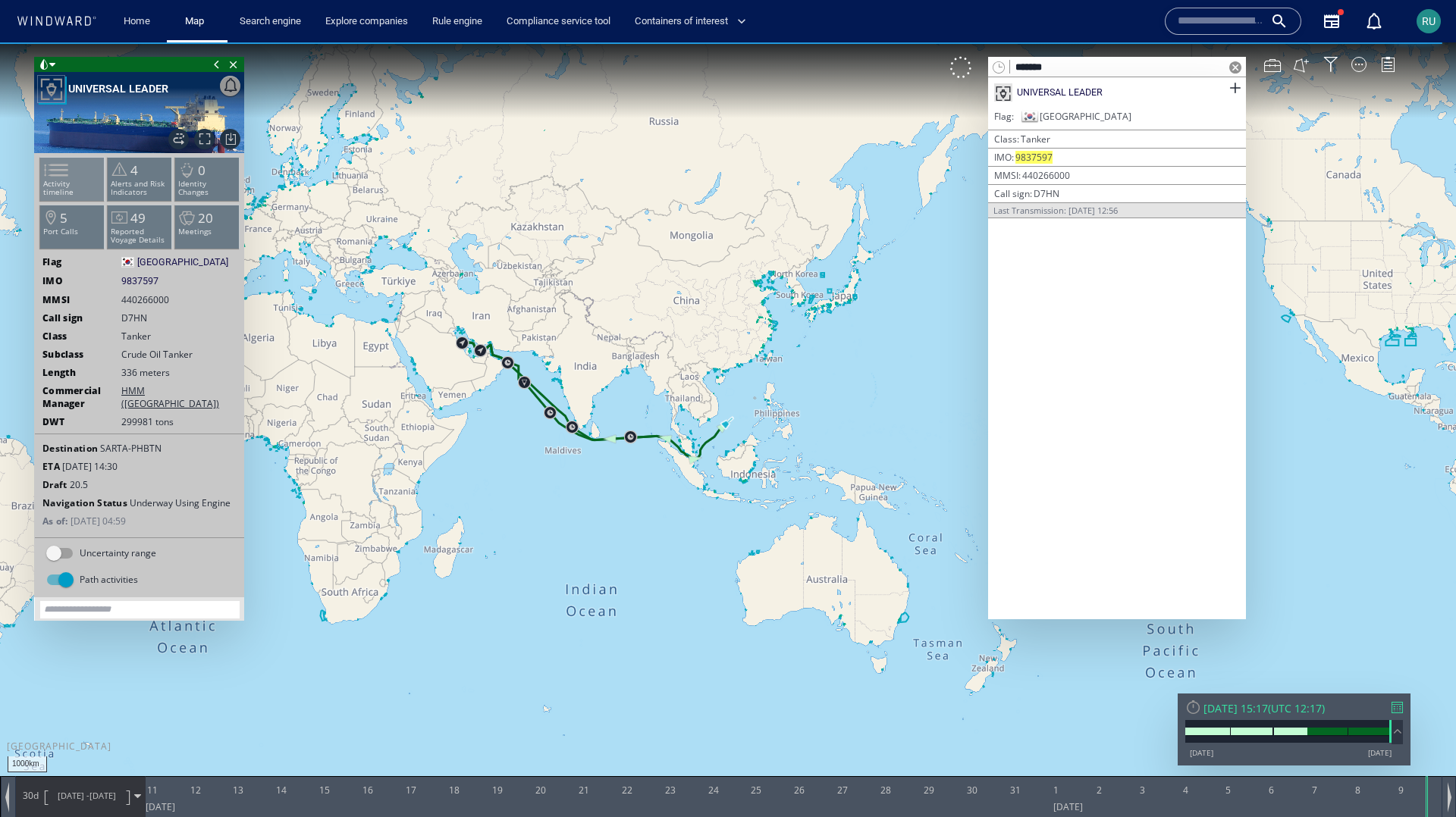
click at [58, 179] on span at bounding box center [46, 170] width 23 height 22
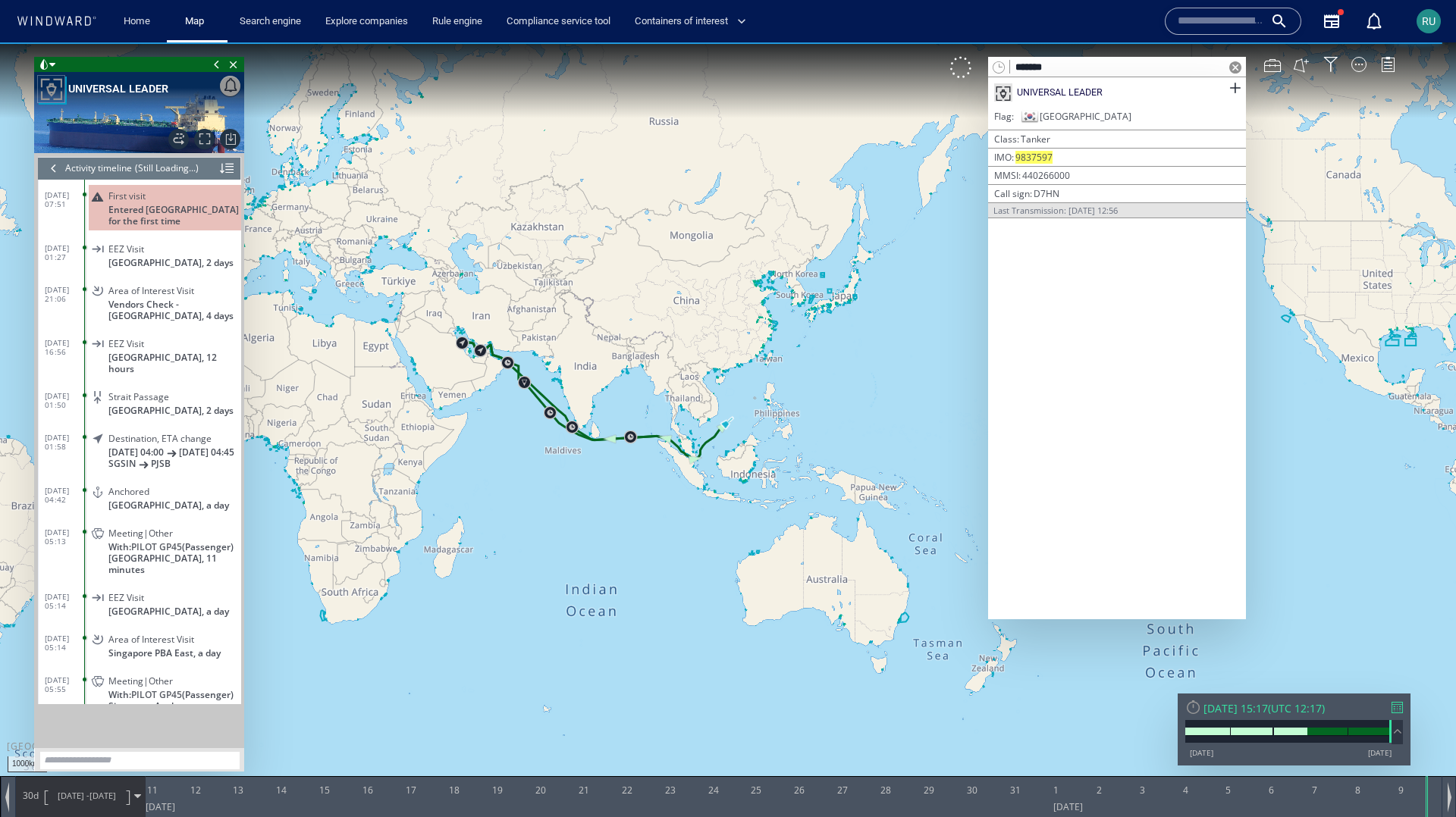
click at [45, 165] on div at bounding box center [53, 168] width 17 height 23
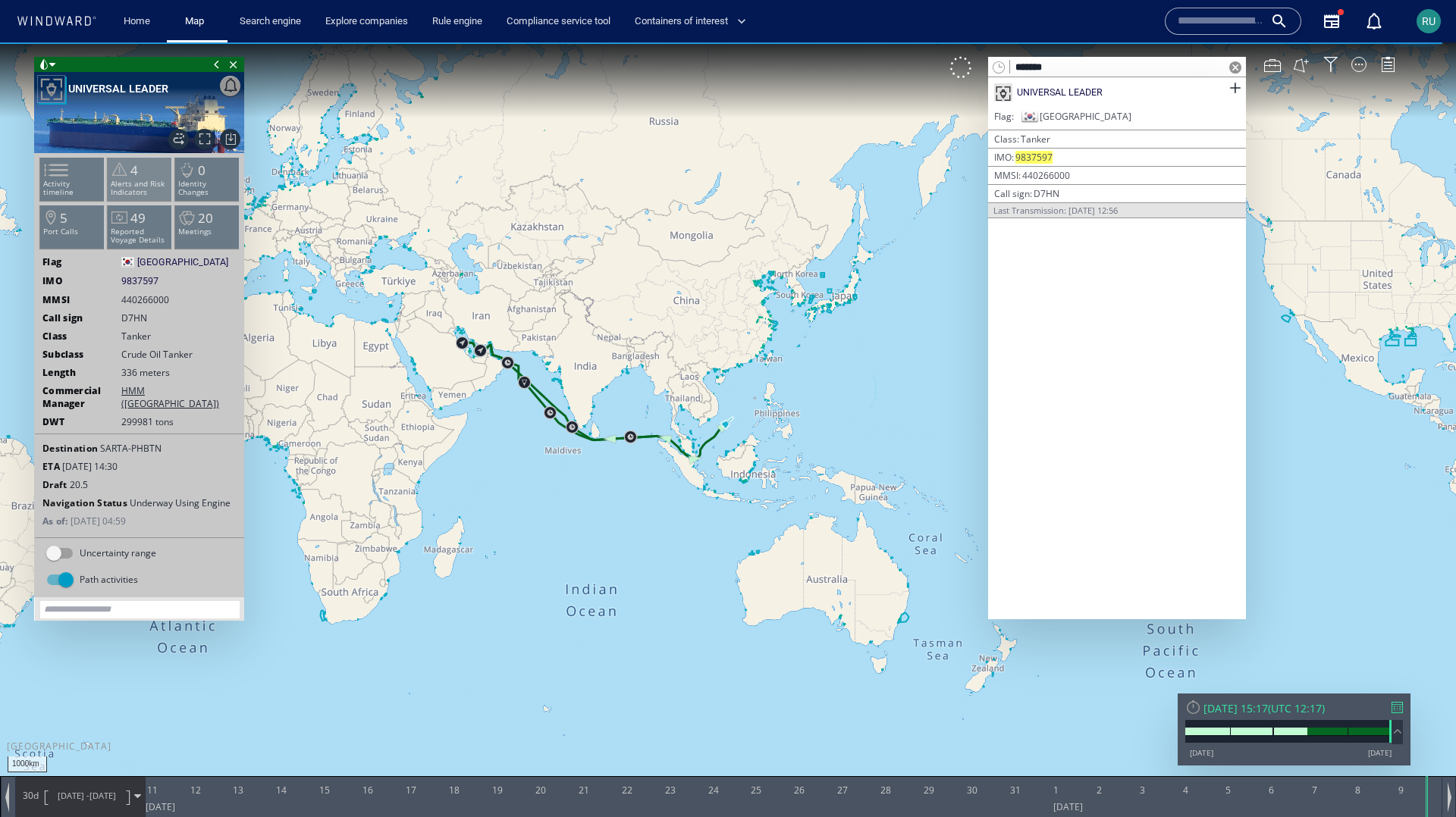
click at [144, 189] on p "Alerts and Risk Indicators" at bounding box center [139, 187] width 64 height 17
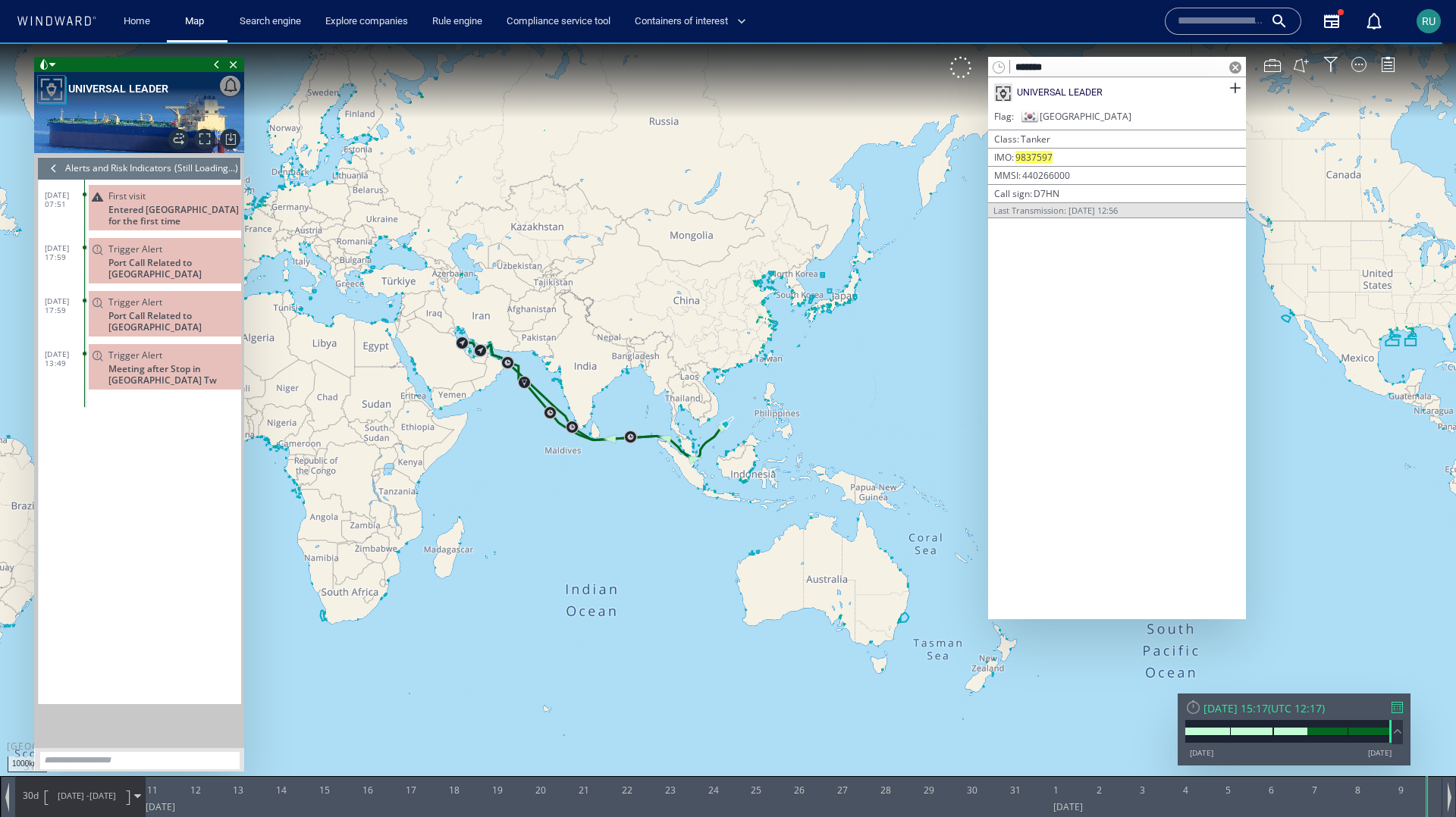
click at [47, 167] on div at bounding box center [53, 168] width 17 height 23
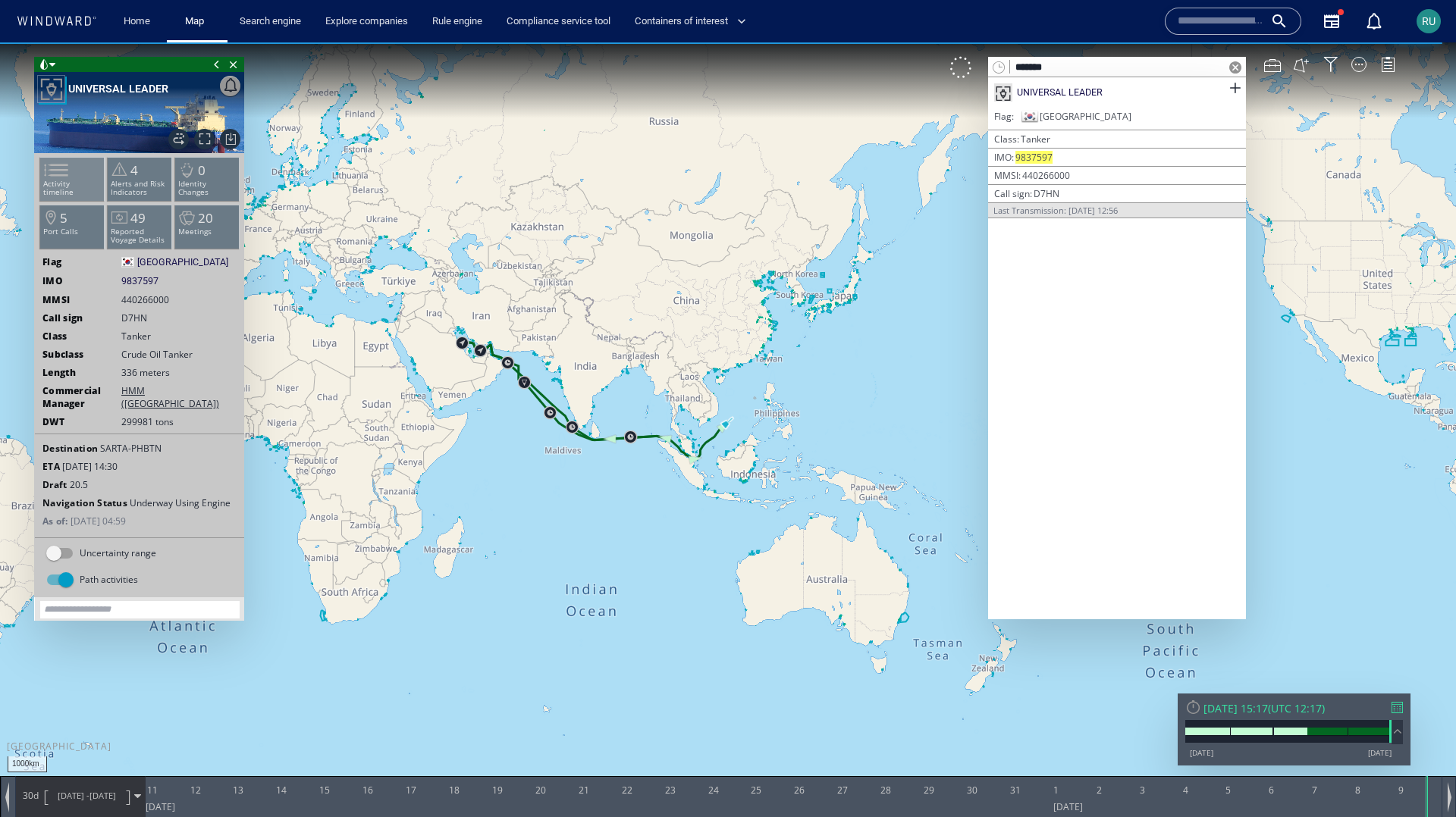
click at [58, 172] on span at bounding box center [46, 170] width 23 height 22
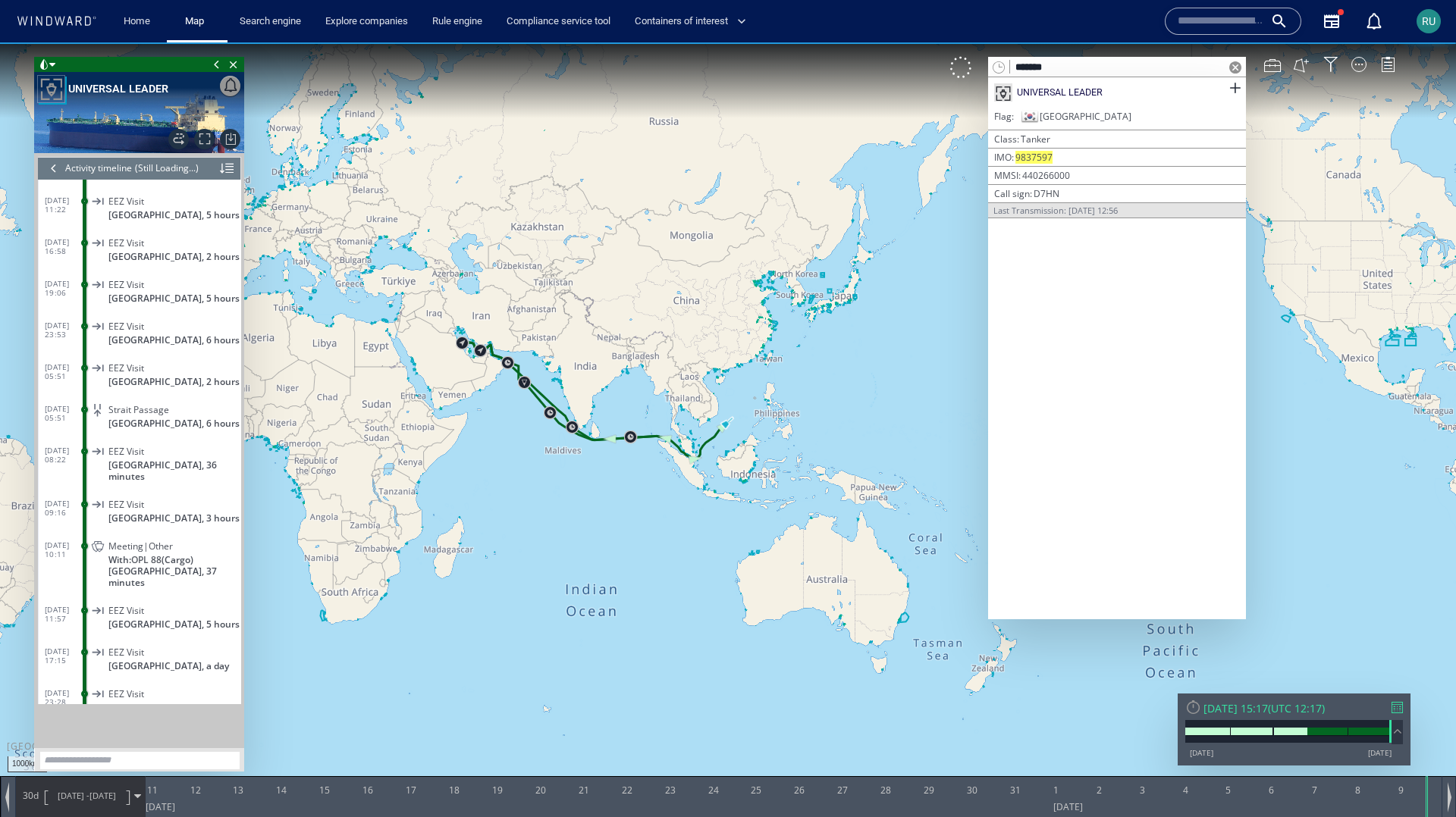
scroll to position [263007, 0]
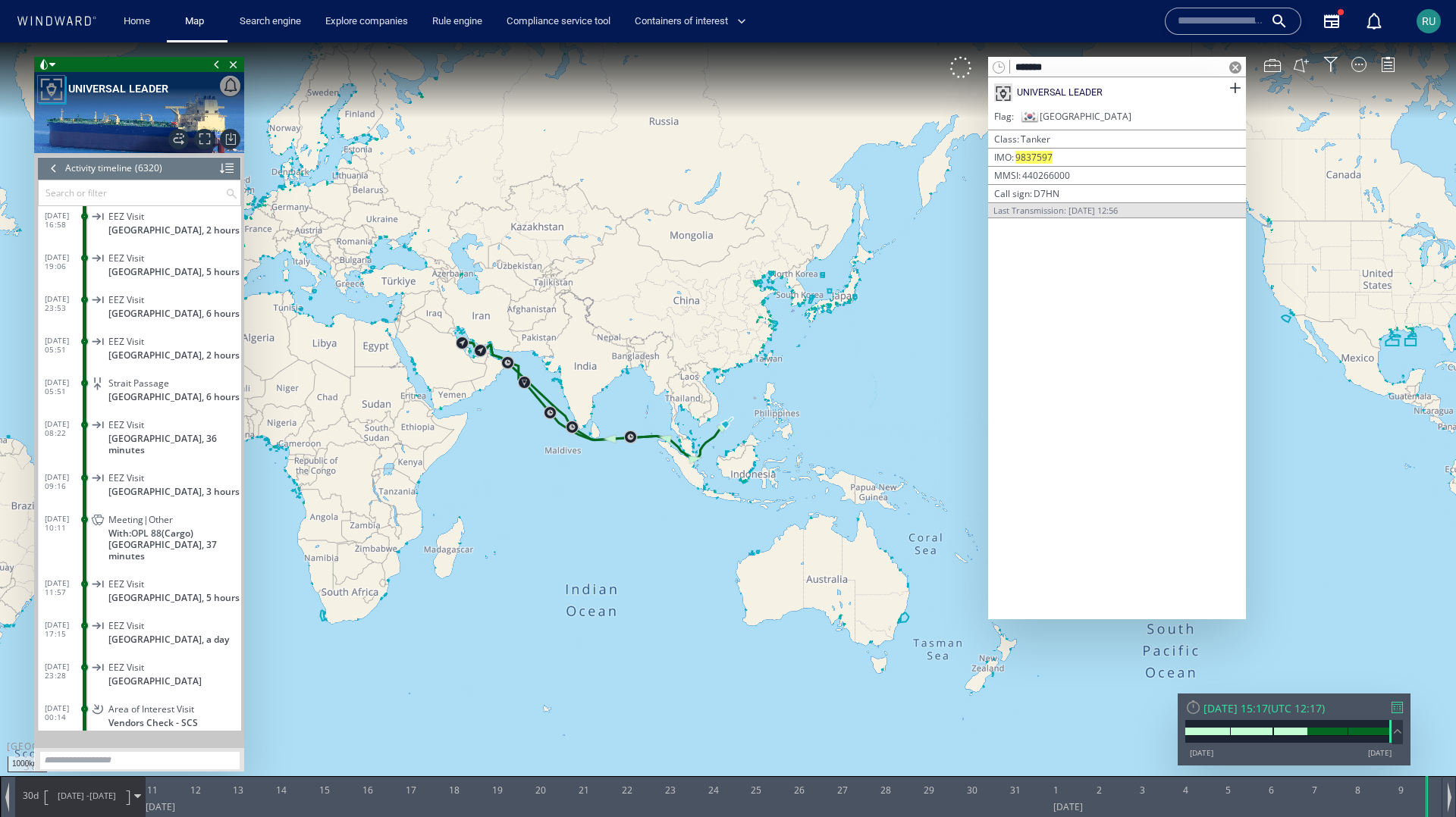
click at [74, 189] on input "text" at bounding box center [131, 192] width 187 height 25
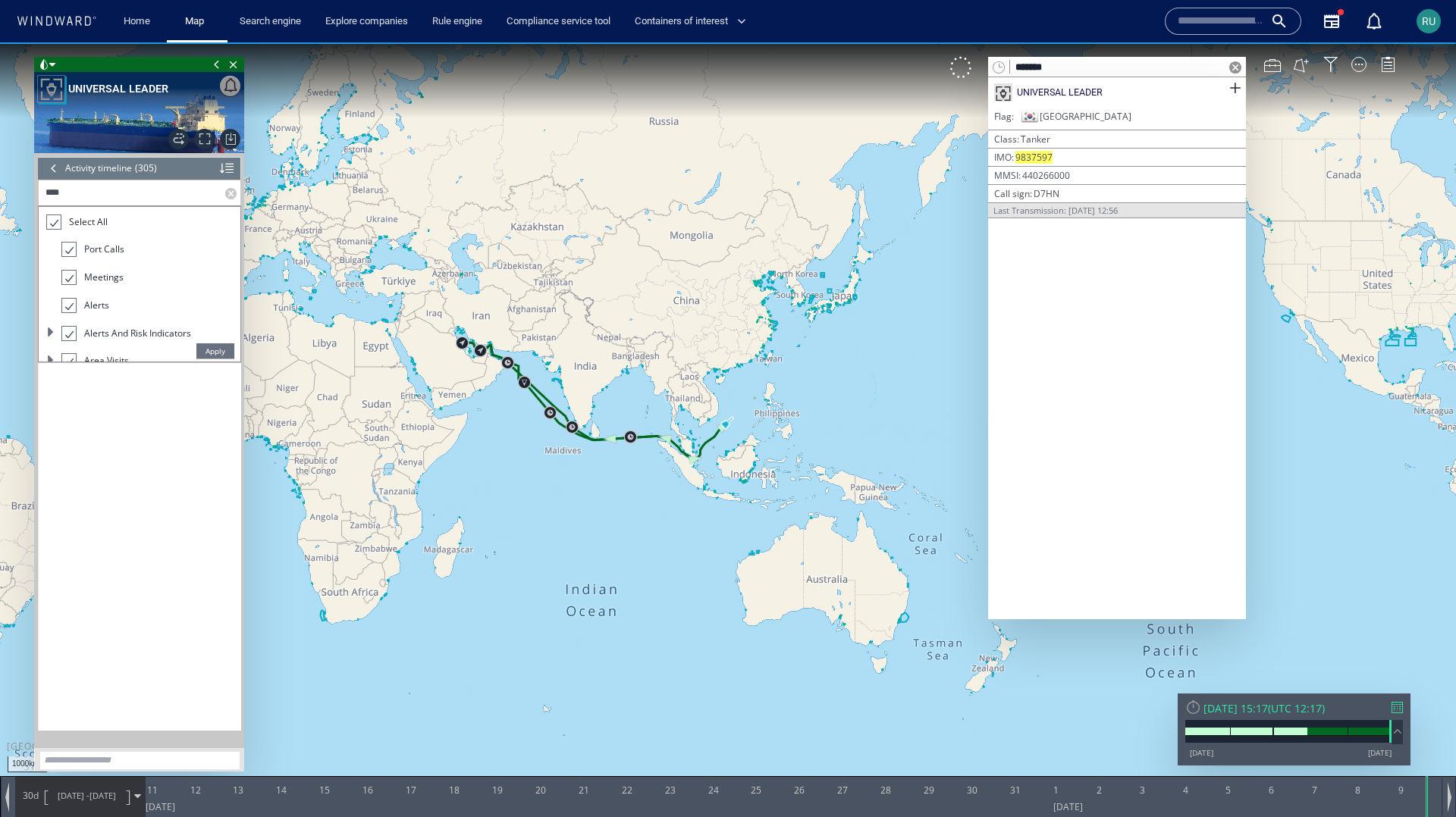
type input "****"
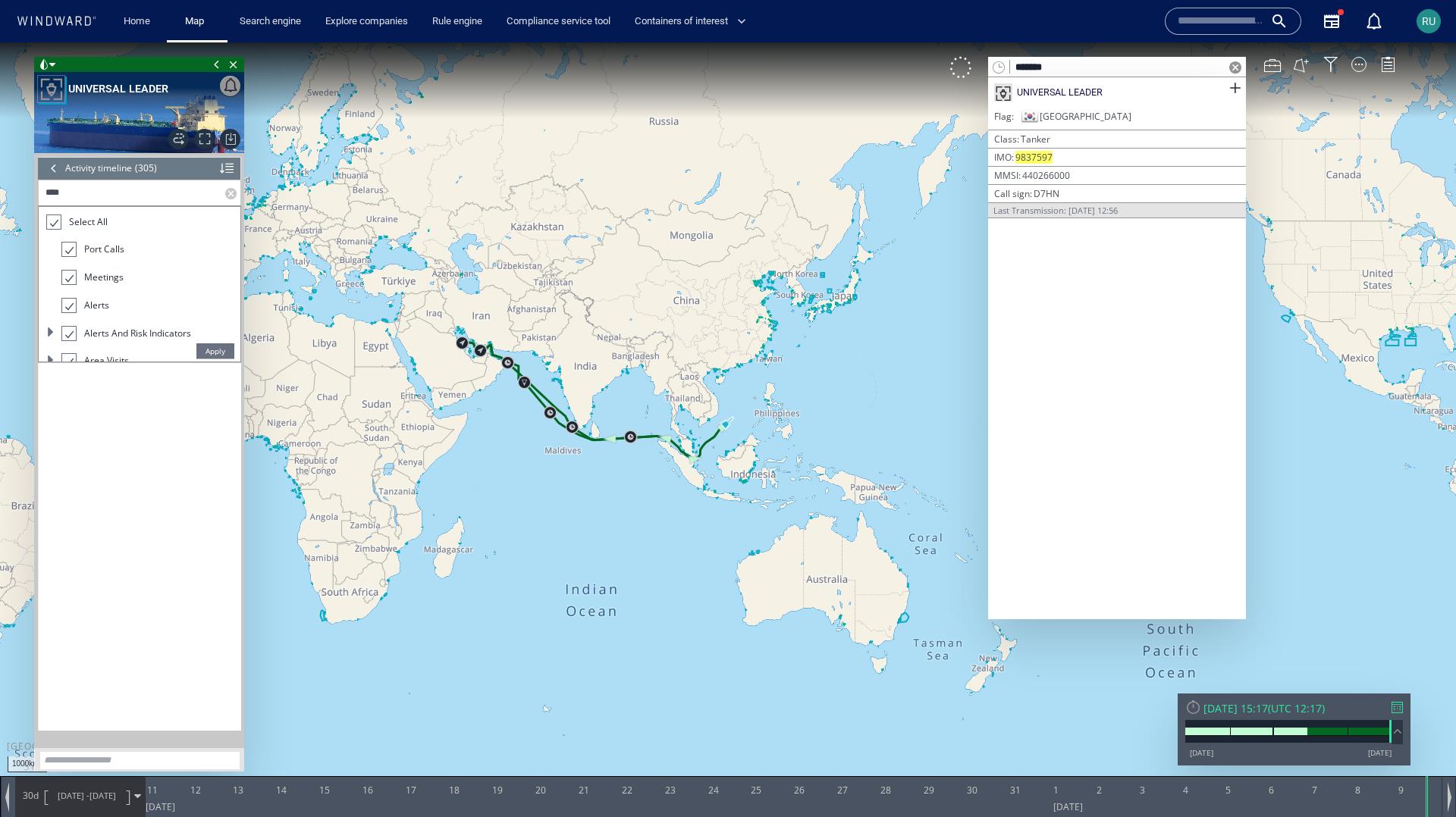
click at [220, 348] on span "Apply" at bounding box center [215, 350] width 38 height 15
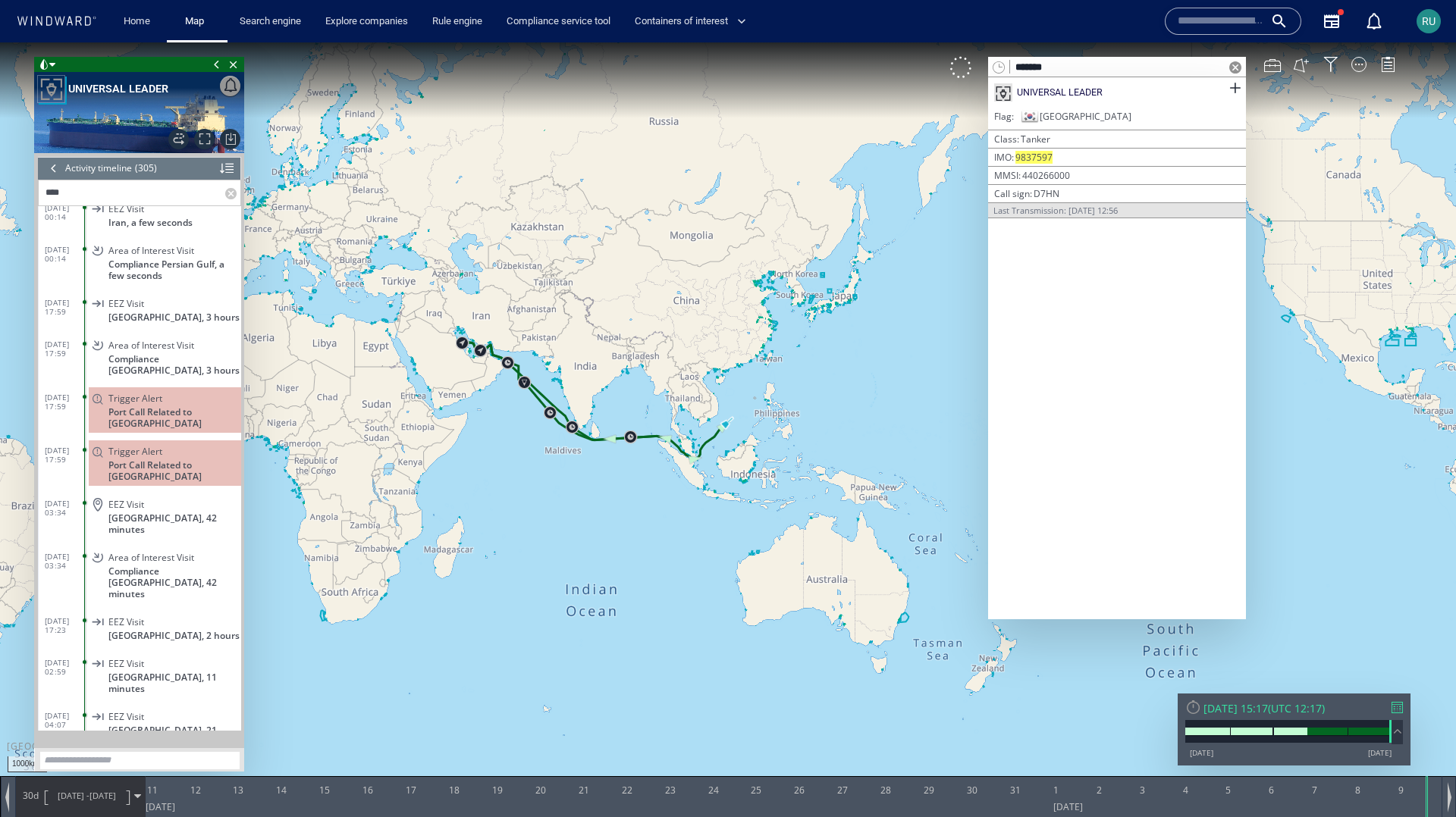
scroll to position [12088, 0]
